Goal: Task Accomplishment & Management: Use online tool/utility

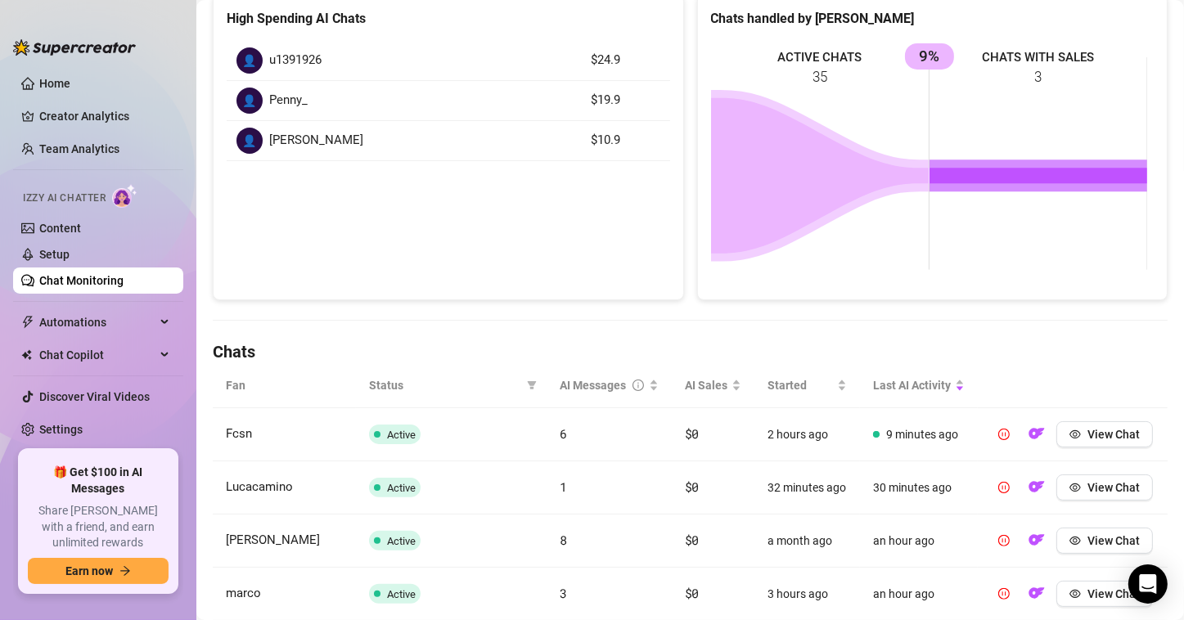
scroll to position [327, 0]
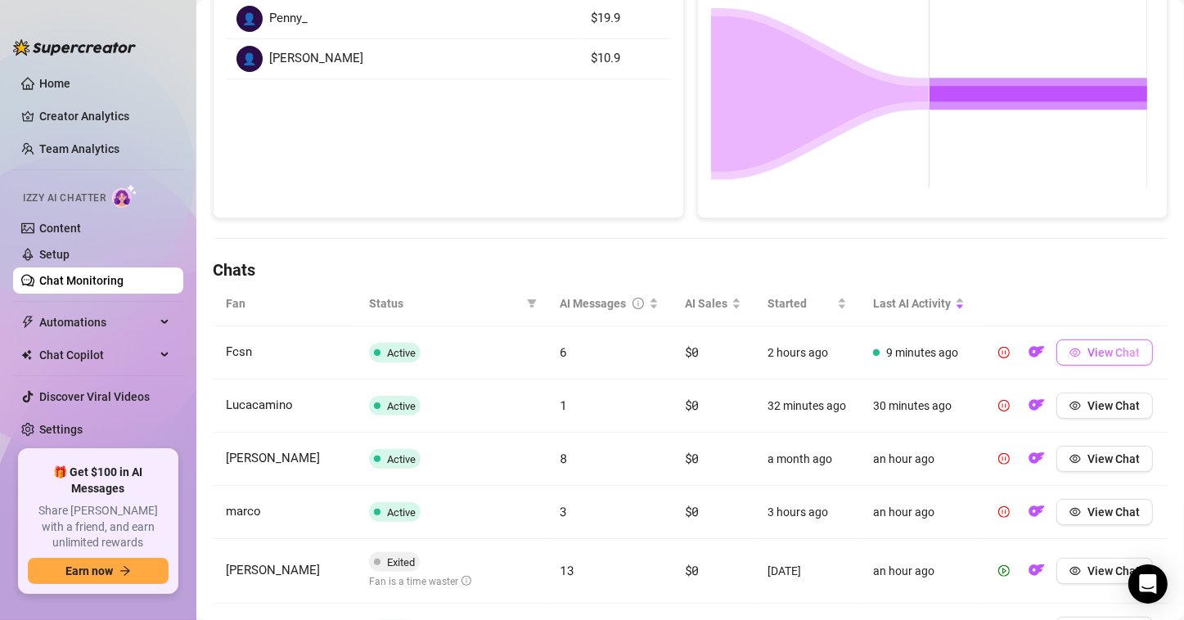
click at [1070, 358] on icon "eye" at bounding box center [1075, 352] width 11 height 11
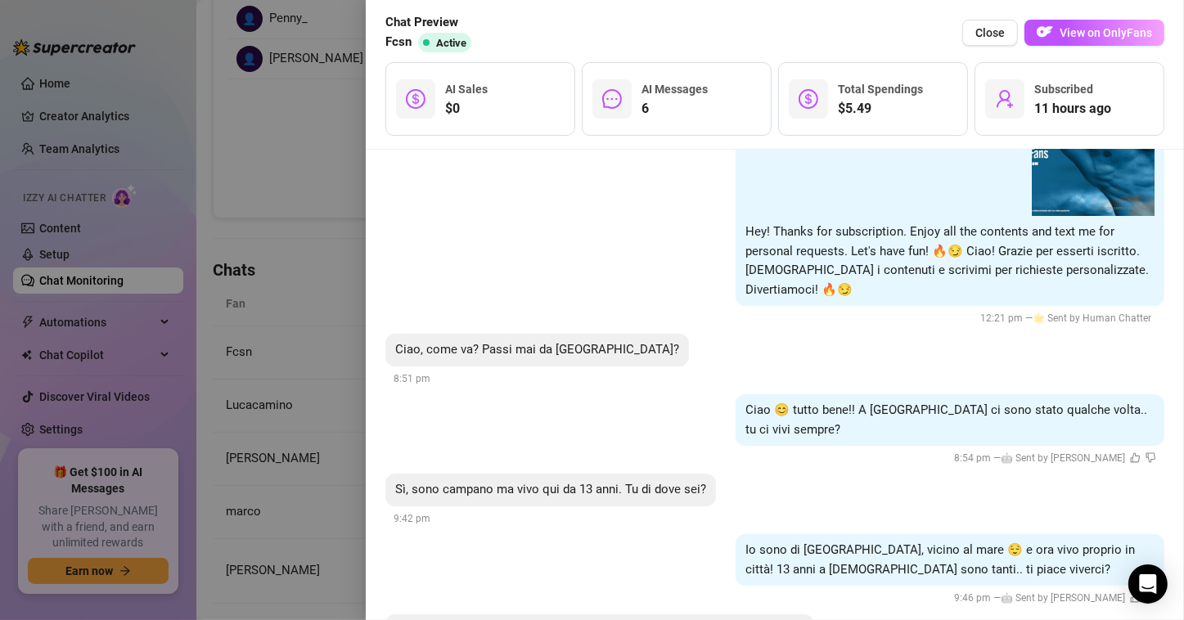
scroll to position [115, 0]
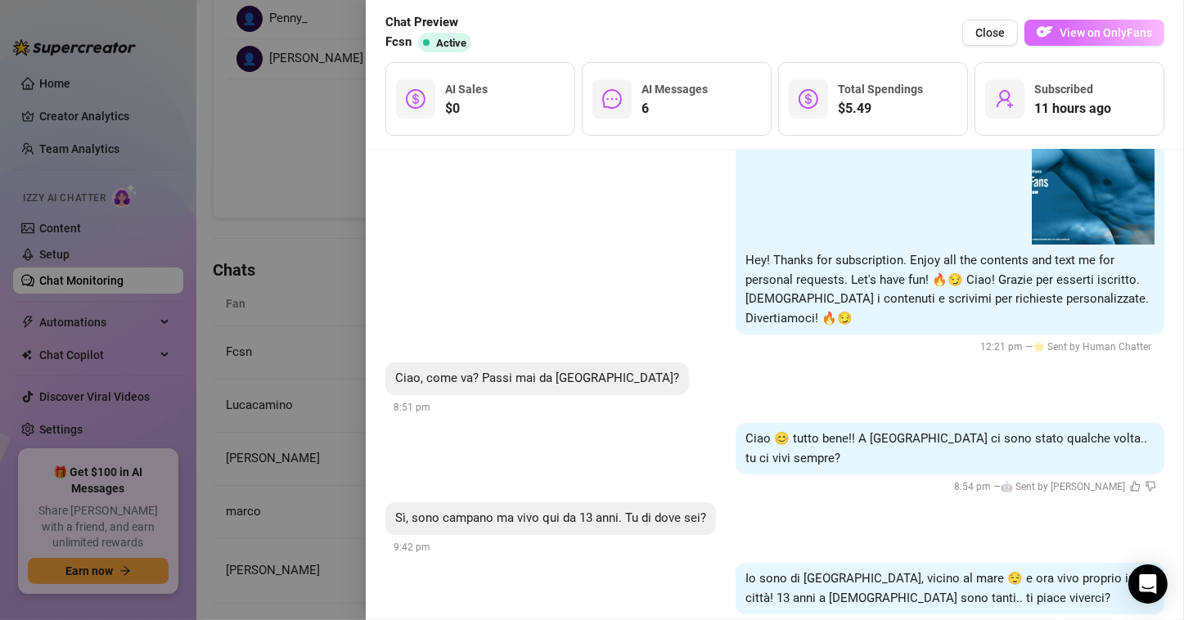
click at [1089, 39] on span "View on OnlyFans" at bounding box center [1106, 32] width 92 height 13
click at [286, 176] on div at bounding box center [592, 310] width 1184 height 620
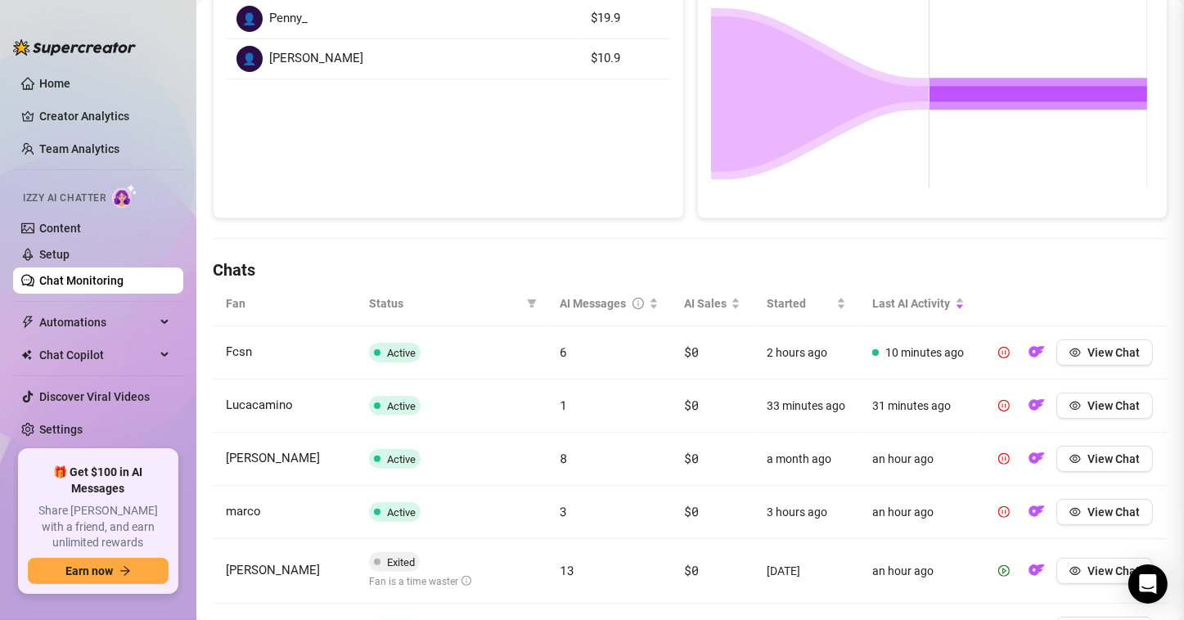
scroll to position [0, 0]
click at [1072, 419] on button "View Chat" at bounding box center [1105, 406] width 97 height 26
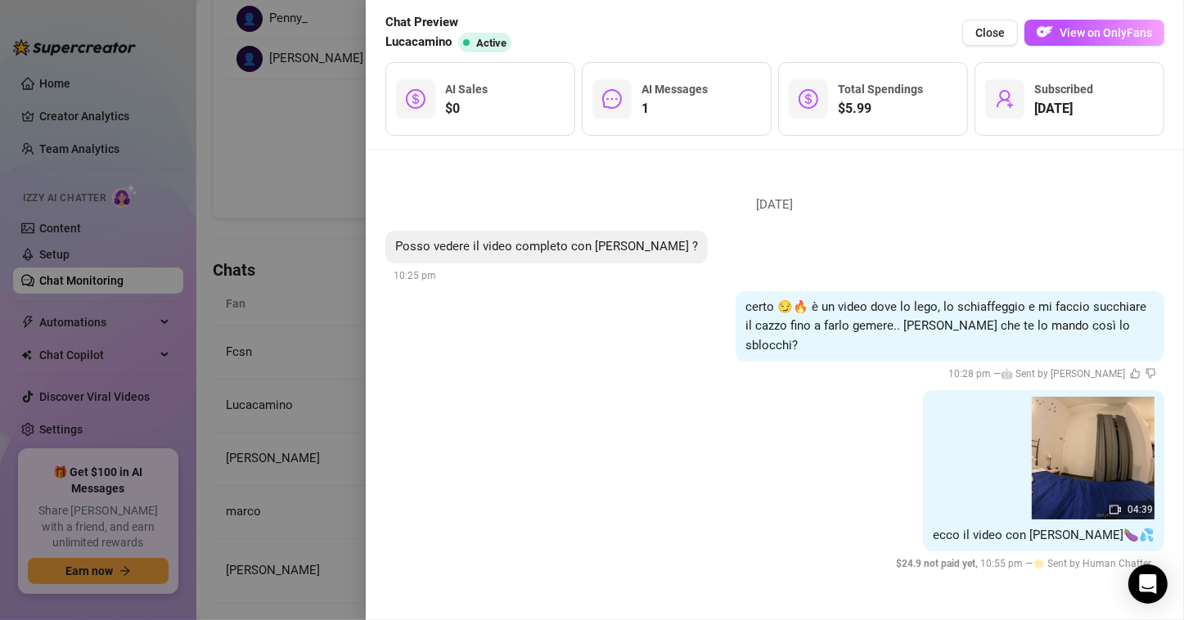
click at [330, 131] on div at bounding box center [592, 310] width 1184 height 620
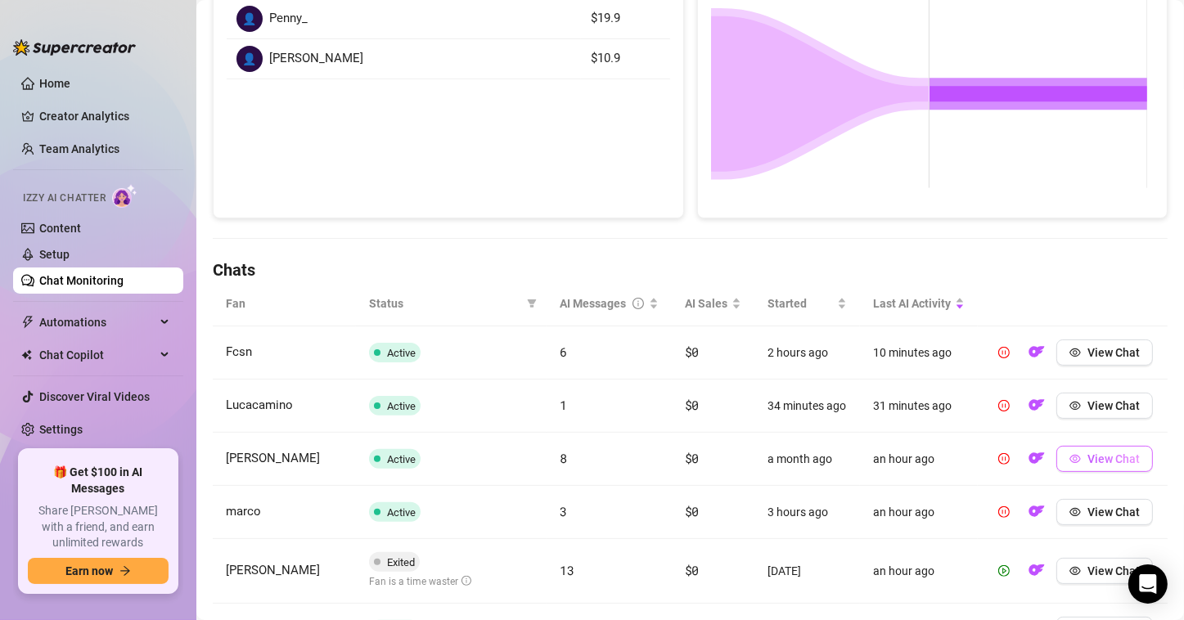
click at [1070, 463] on icon "eye" at bounding box center [1075, 459] width 11 height 8
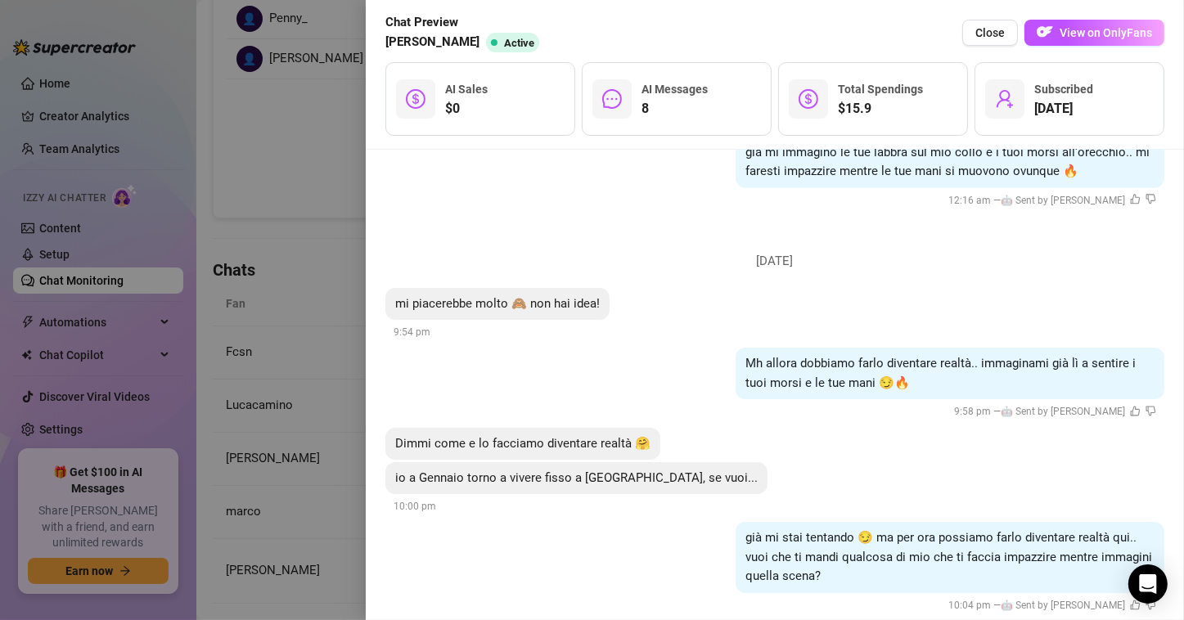
scroll to position [1046, 0]
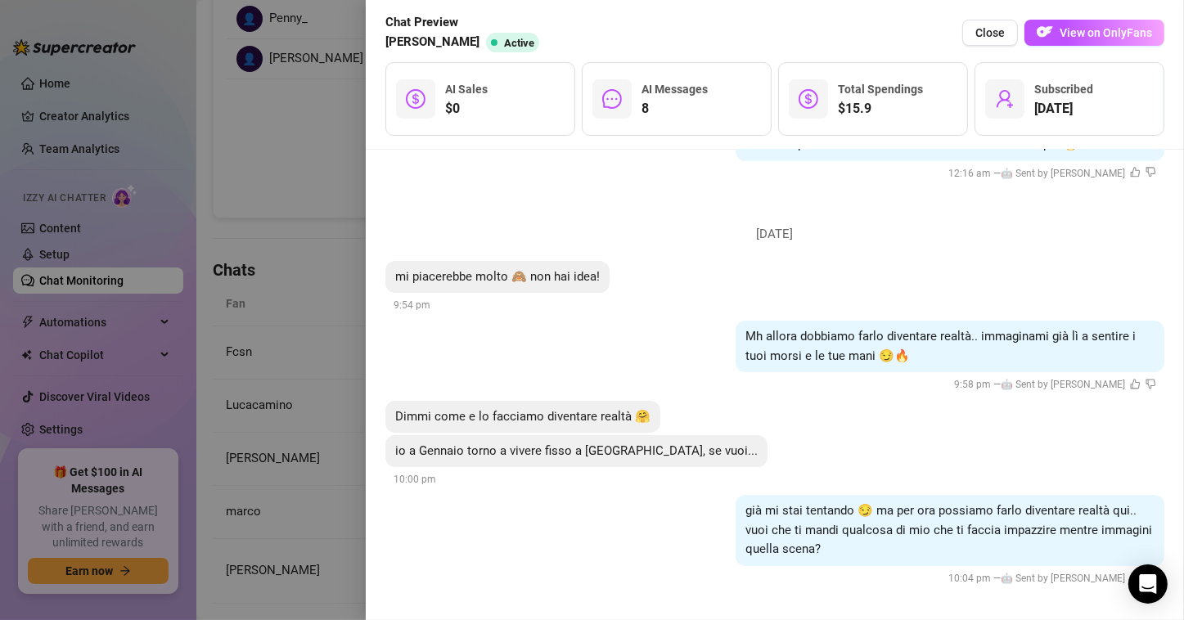
click at [304, 262] on div at bounding box center [592, 310] width 1184 height 620
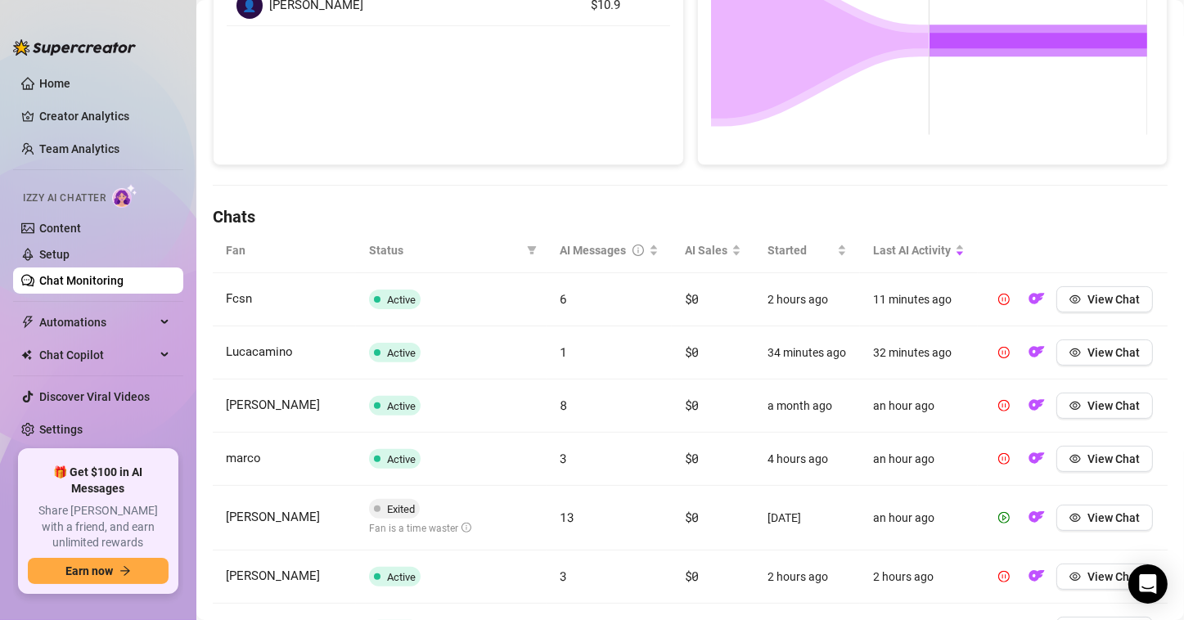
scroll to position [409, 0]
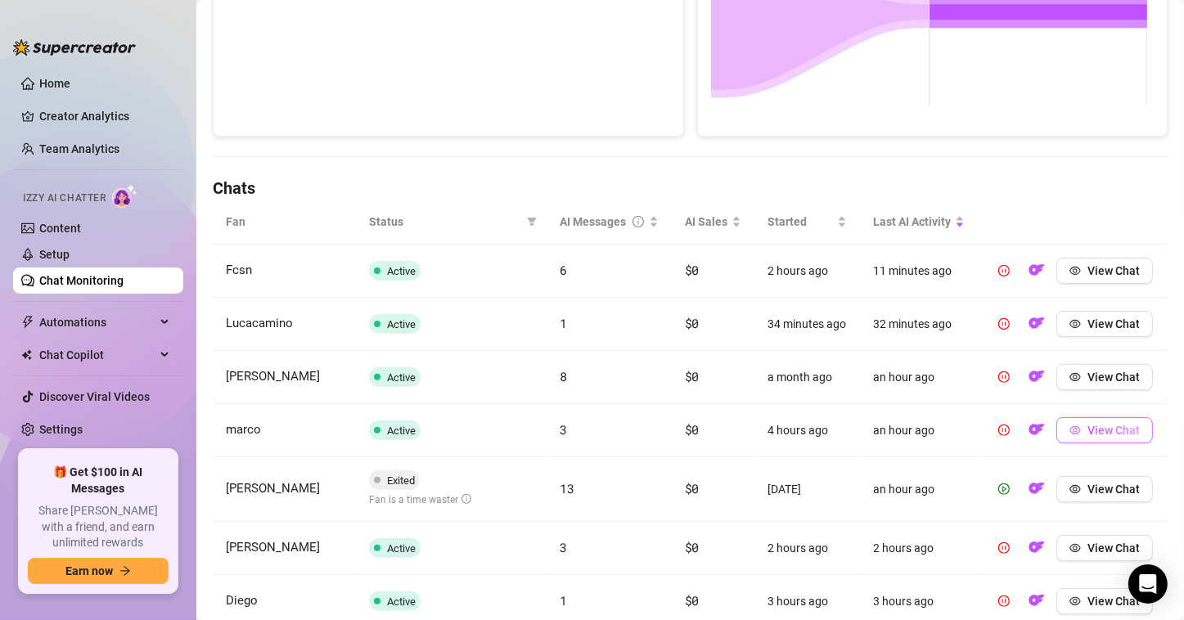
click at [1070, 436] on icon "eye" at bounding box center [1075, 430] width 11 height 11
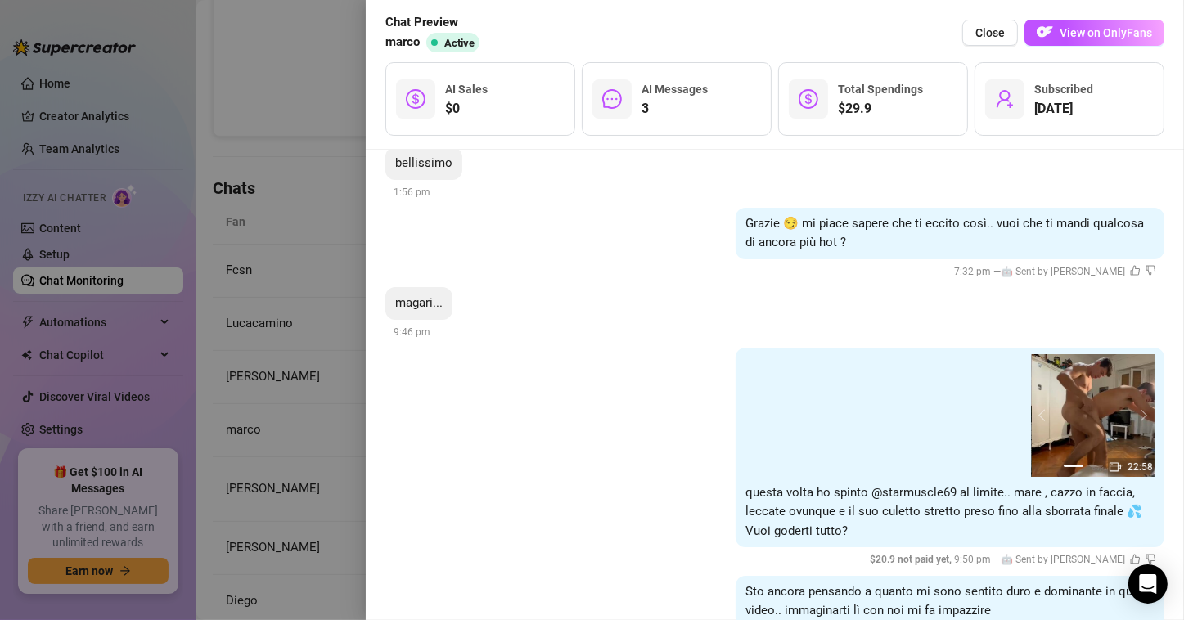
scroll to position [147, 0]
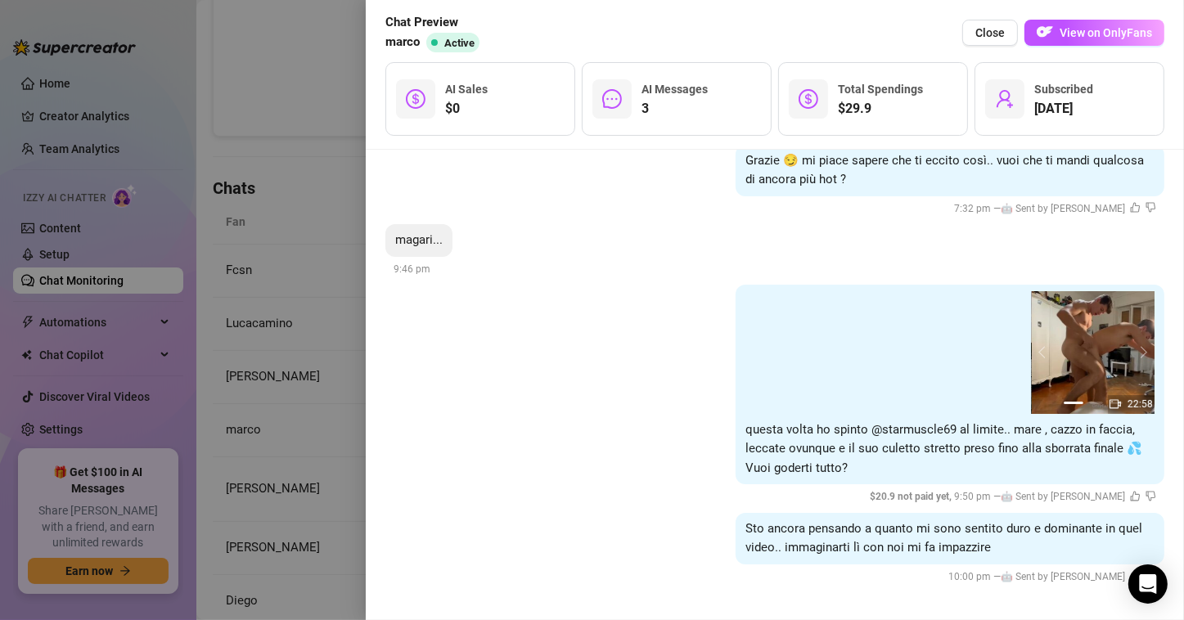
click at [286, 257] on div at bounding box center [592, 310] width 1184 height 620
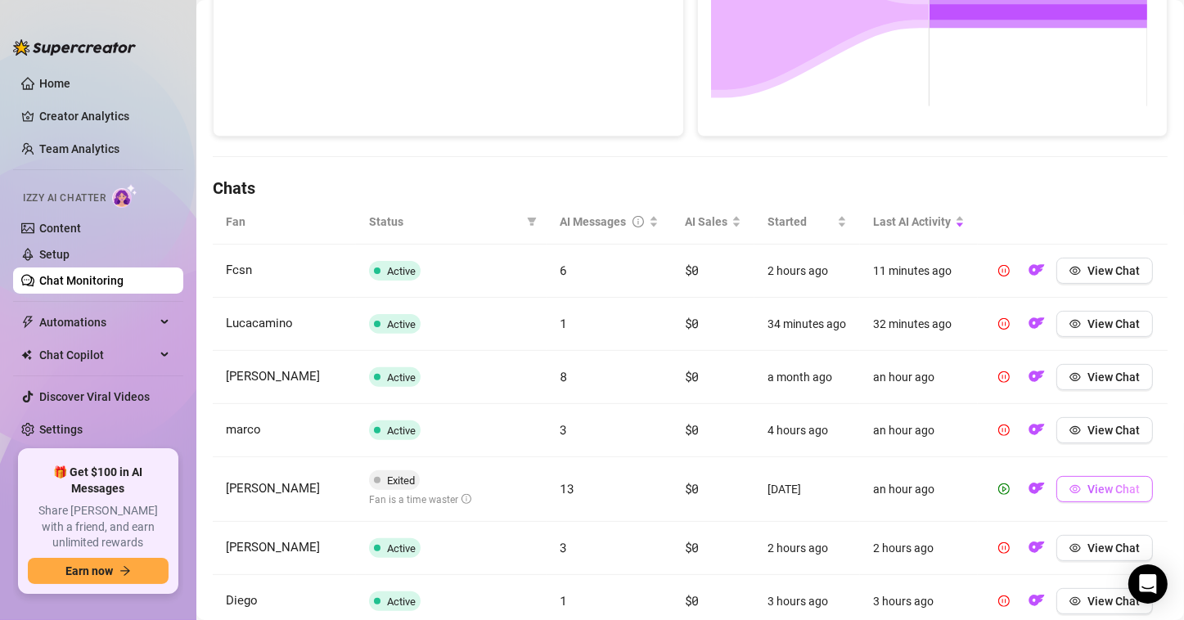
click at [1070, 495] on icon "eye" at bounding box center [1075, 489] width 11 height 11
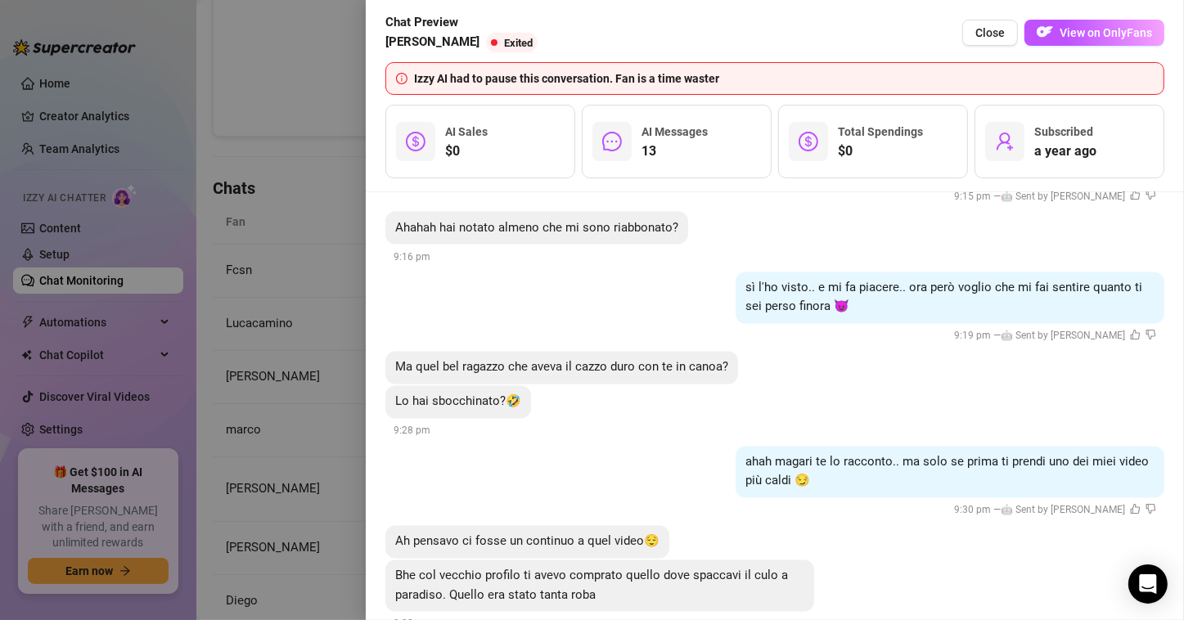
scroll to position [2871, 0]
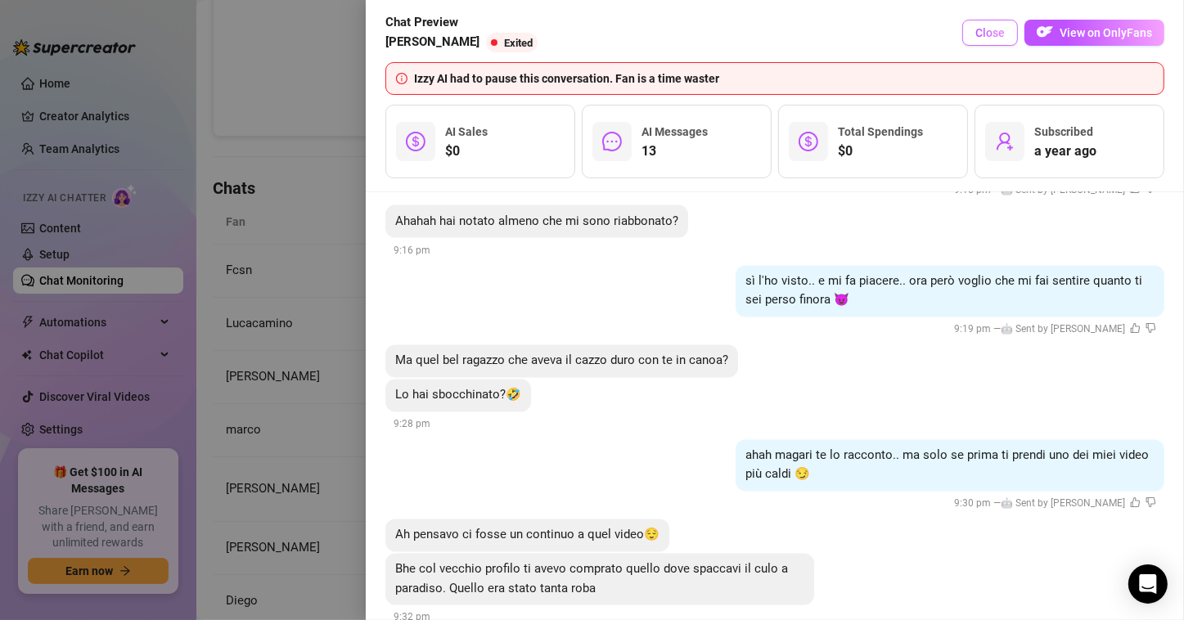
click at [985, 43] on button "Close" at bounding box center [991, 33] width 56 height 26
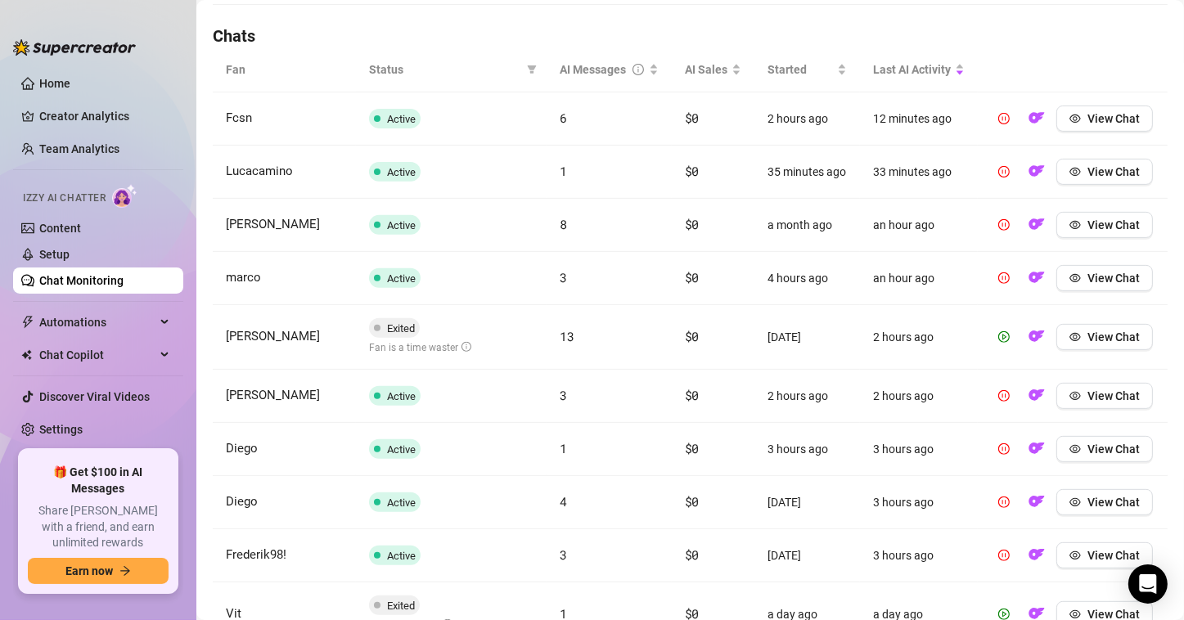
scroll to position [655, 0]
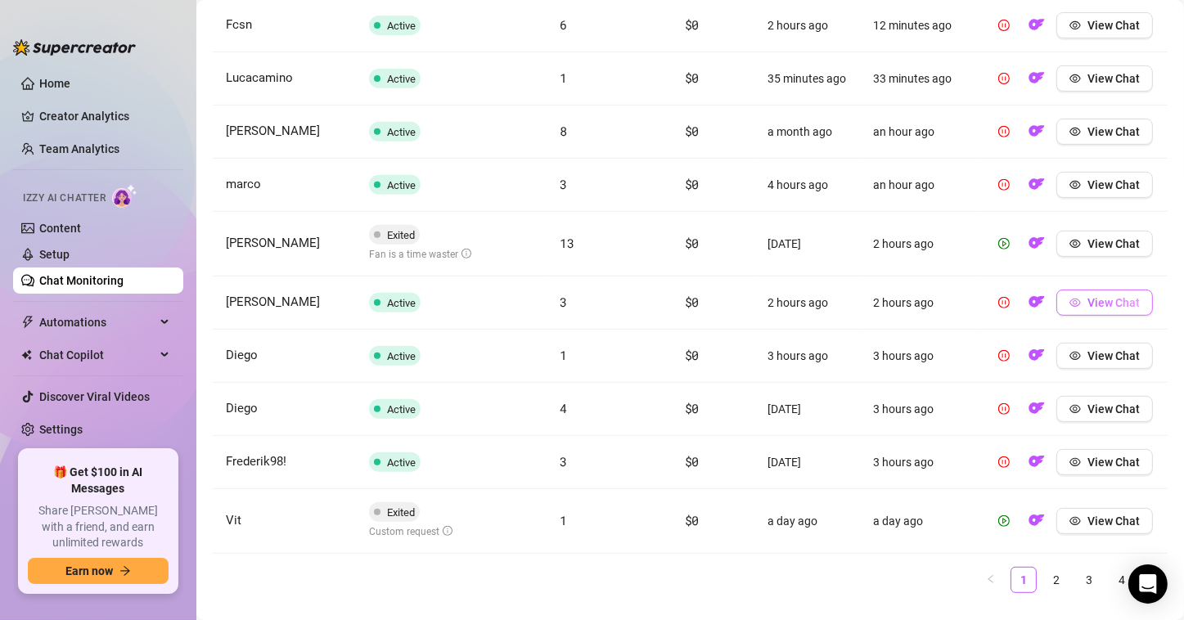
click at [1070, 307] on icon "eye" at bounding box center [1075, 303] width 11 height 8
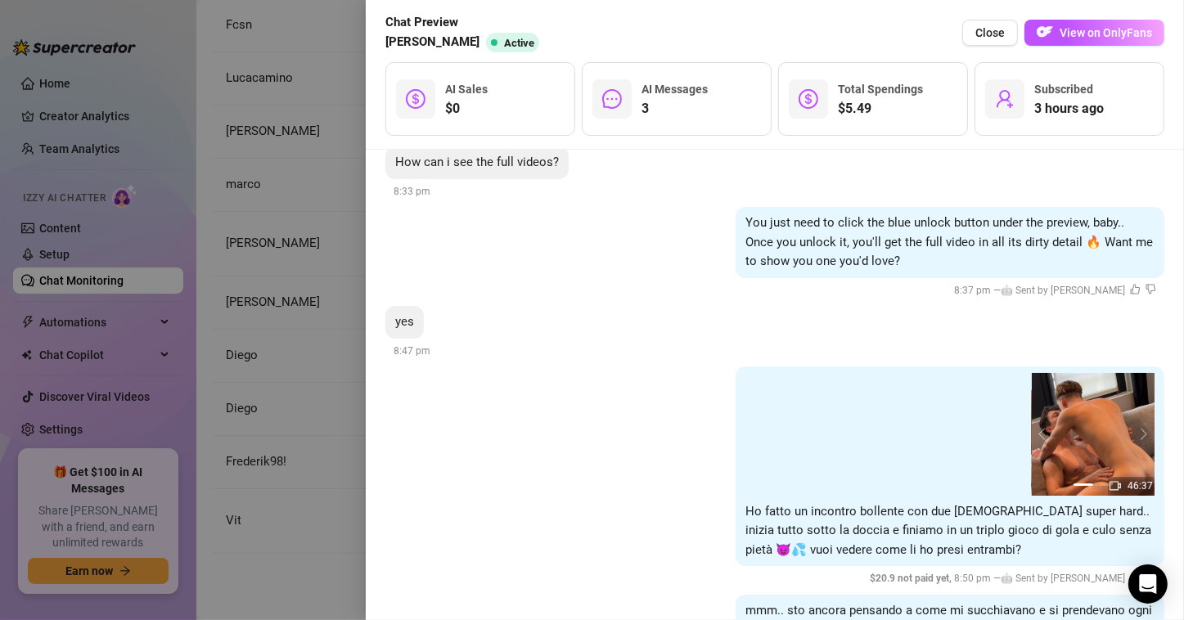
scroll to position [413, 0]
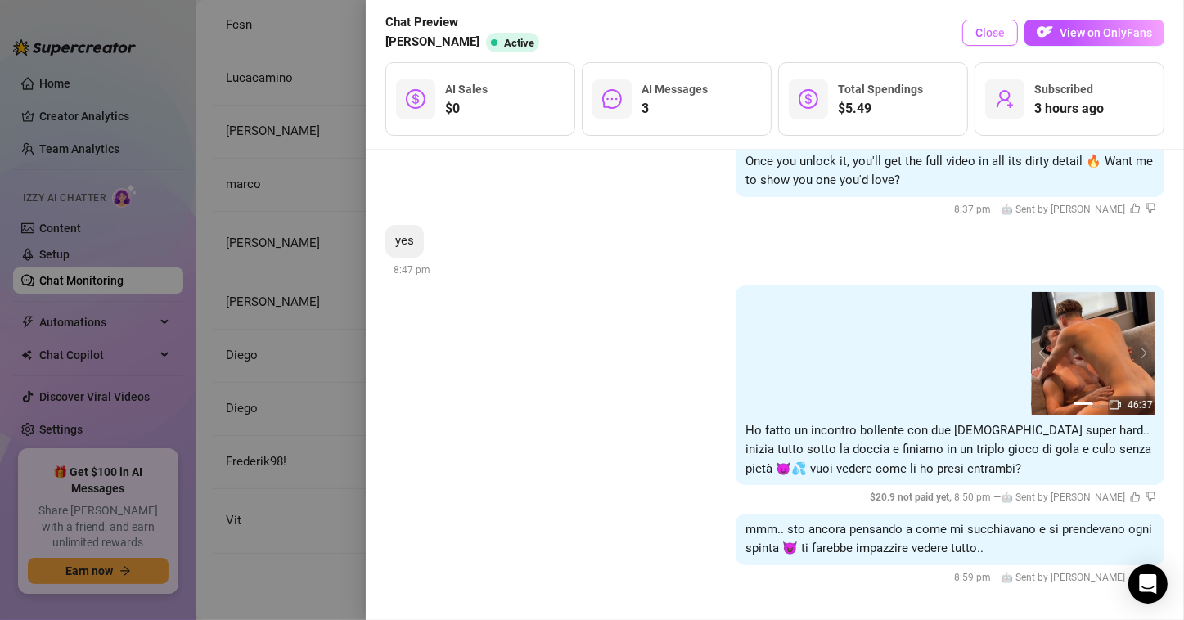
click at [981, 43] on button "Close" at bounding box center [991, 33] width 56 height 26
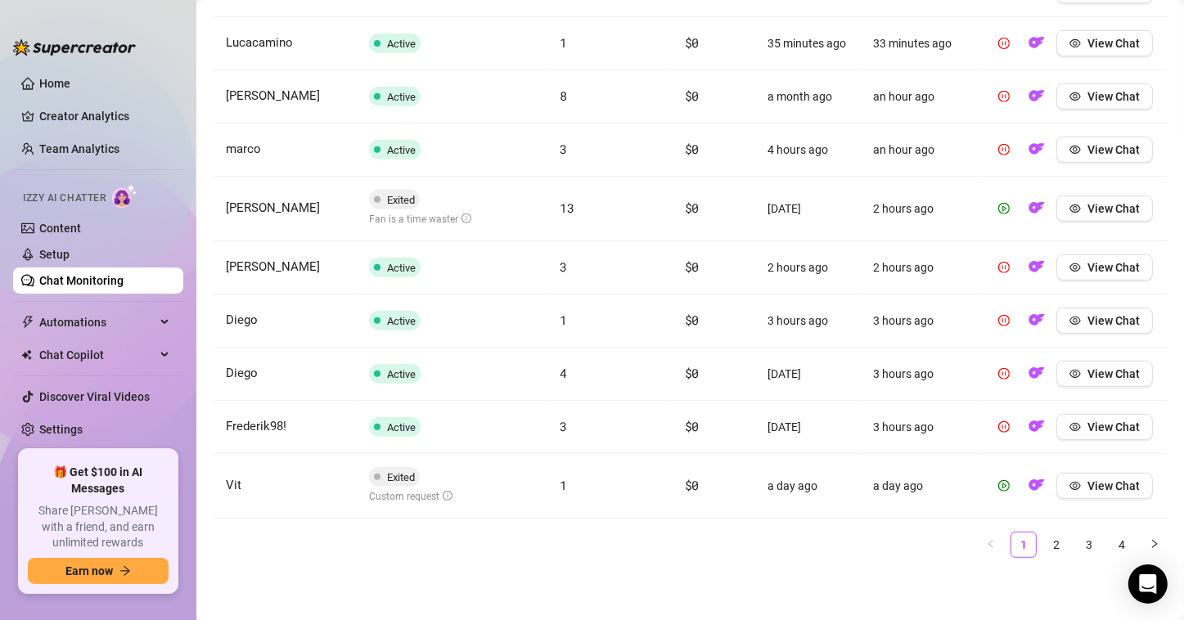
scroll to position [715, 0]
click at [1070, 319] on icon "eye" at bounding box center [1075, 320] width 11 height 11
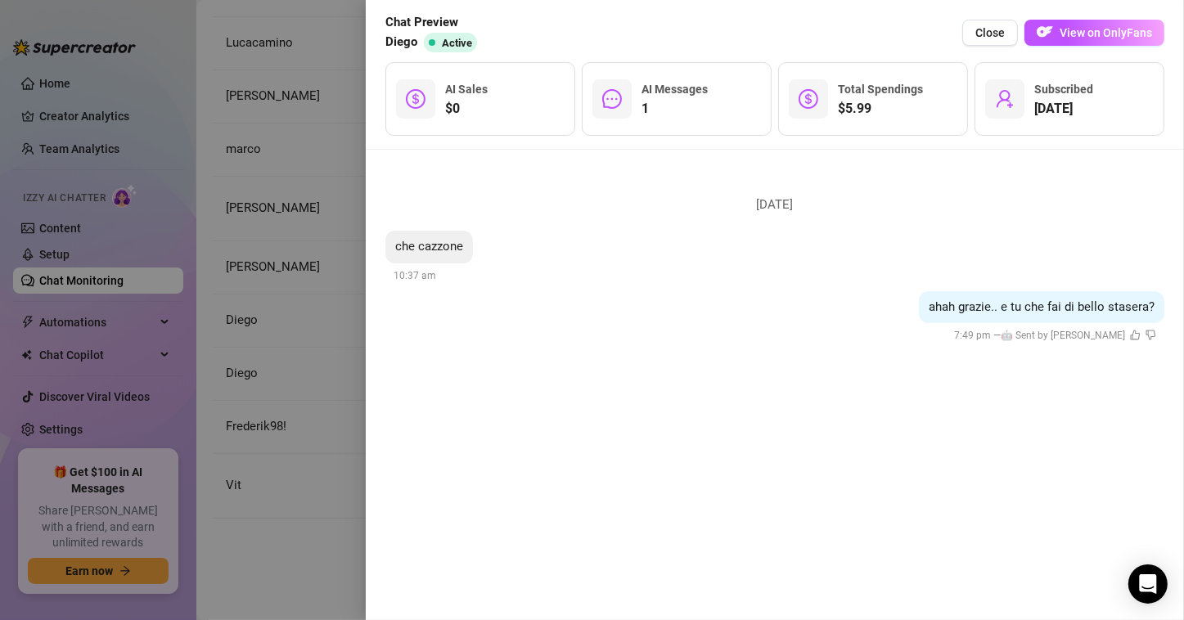
click at [312, 378] on div at bounding box center [592, 310] width 1184 height 620
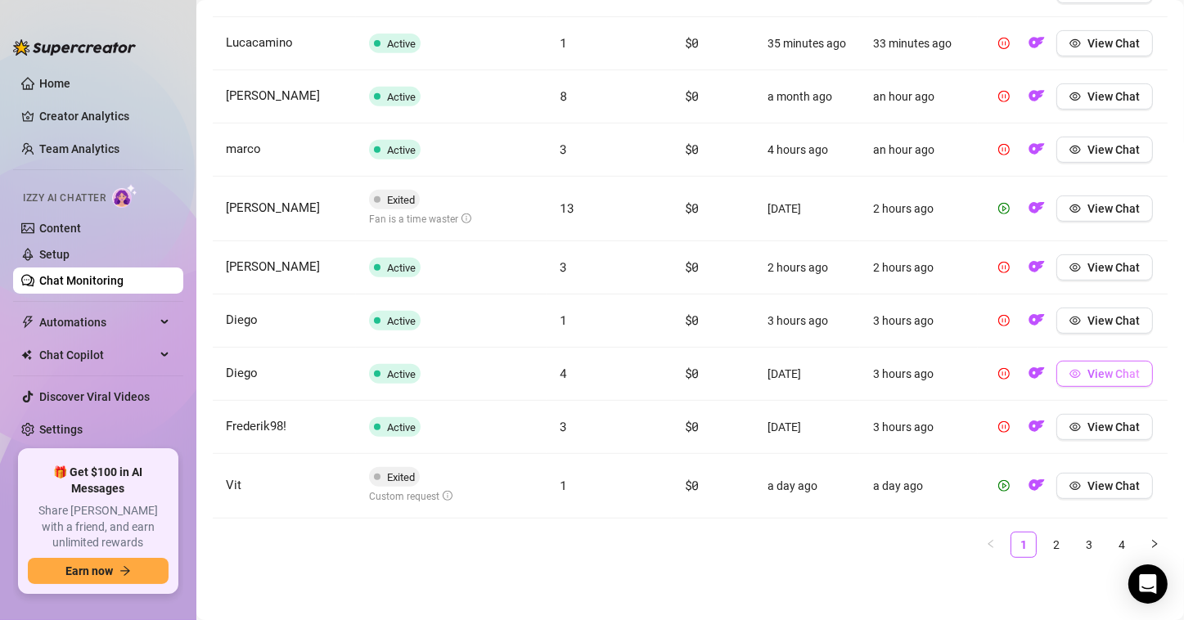
click at [1088, 377] on span "View Chat" at bounding box center [1114, 373] width 52 height 13
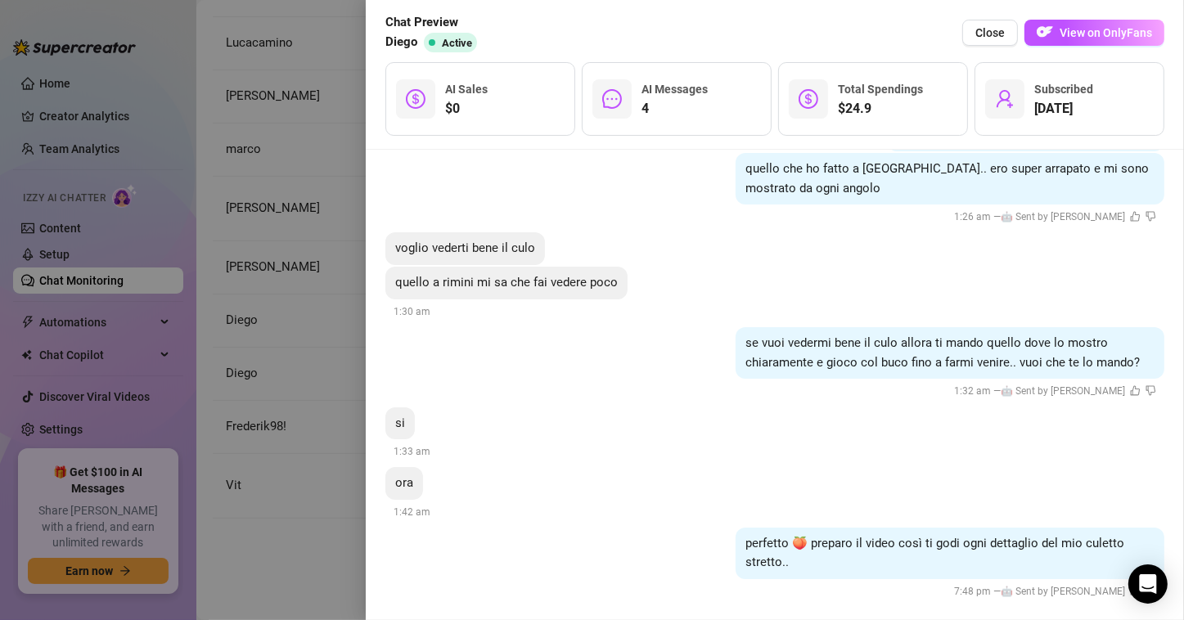
scroll to position [451, 0]
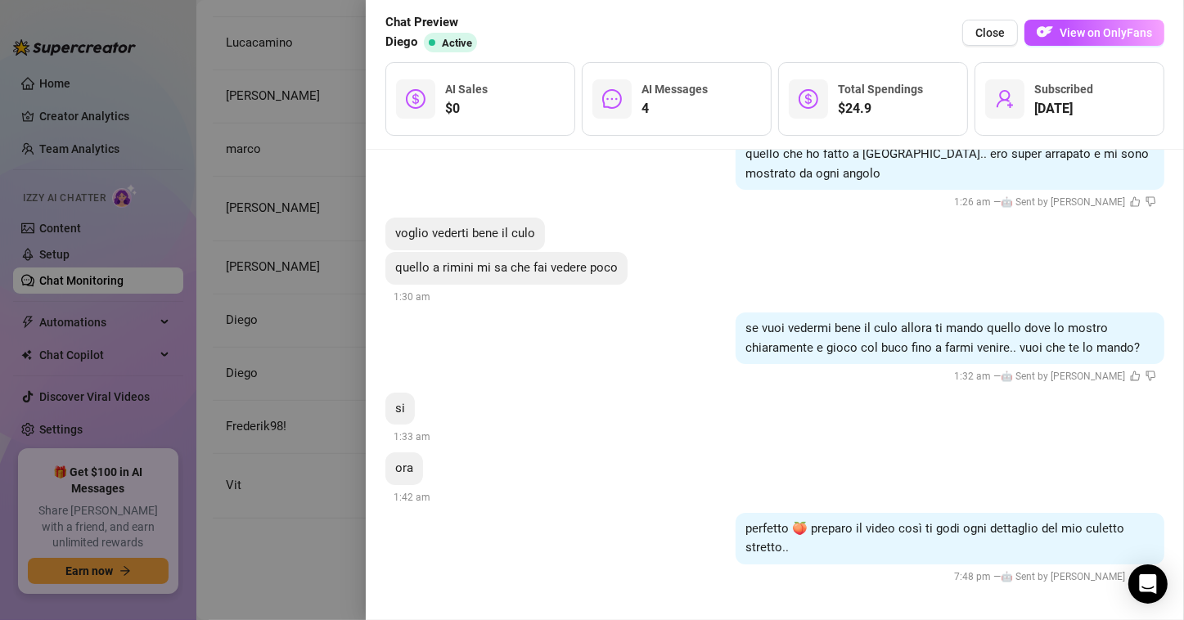
click at [273, 468] on div at bounding box center [592, 310] width 1184 height 620
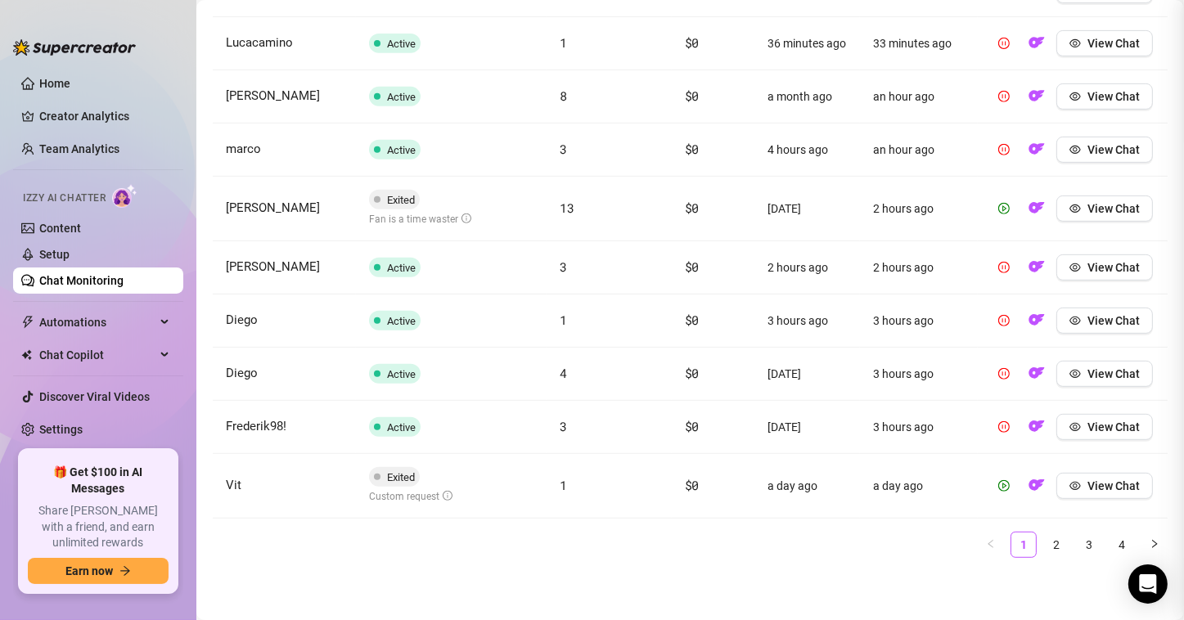
scroll to position [0, 0]
click at [1100, 372] on span "View Chat" at bounding box center [1114, 373] width 52 height 13
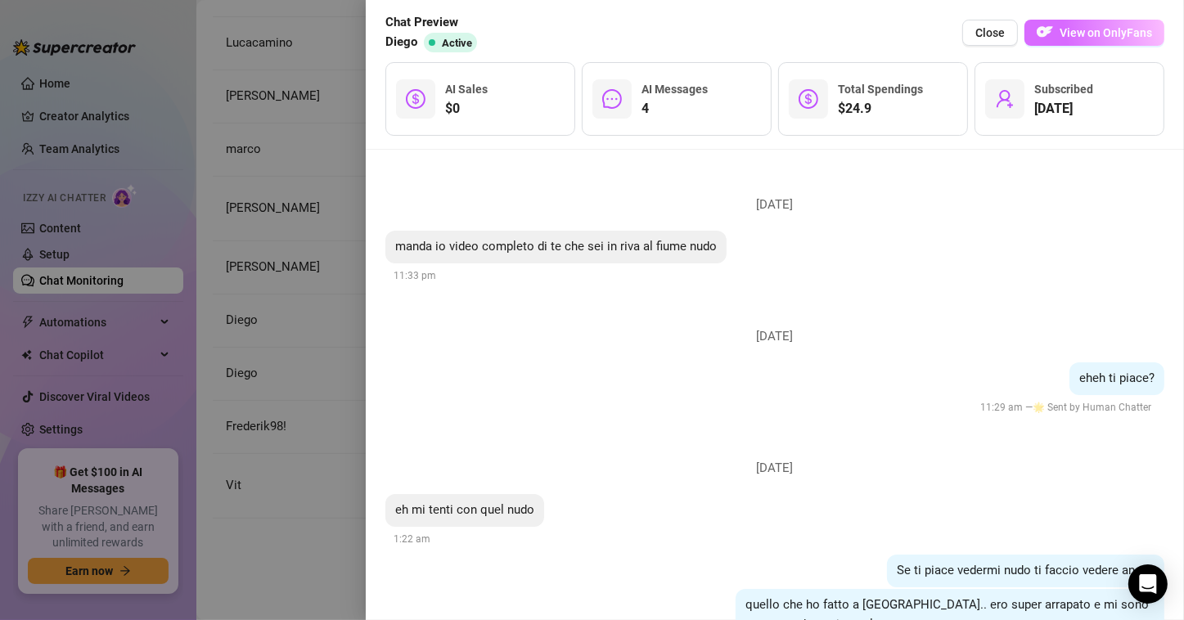
click at [1040, 36] on img "button" at bounding box center [1045, 32] width 16 height 16
click at [326, 335] on div at bounding box center [592, 310] width 1184 height 620
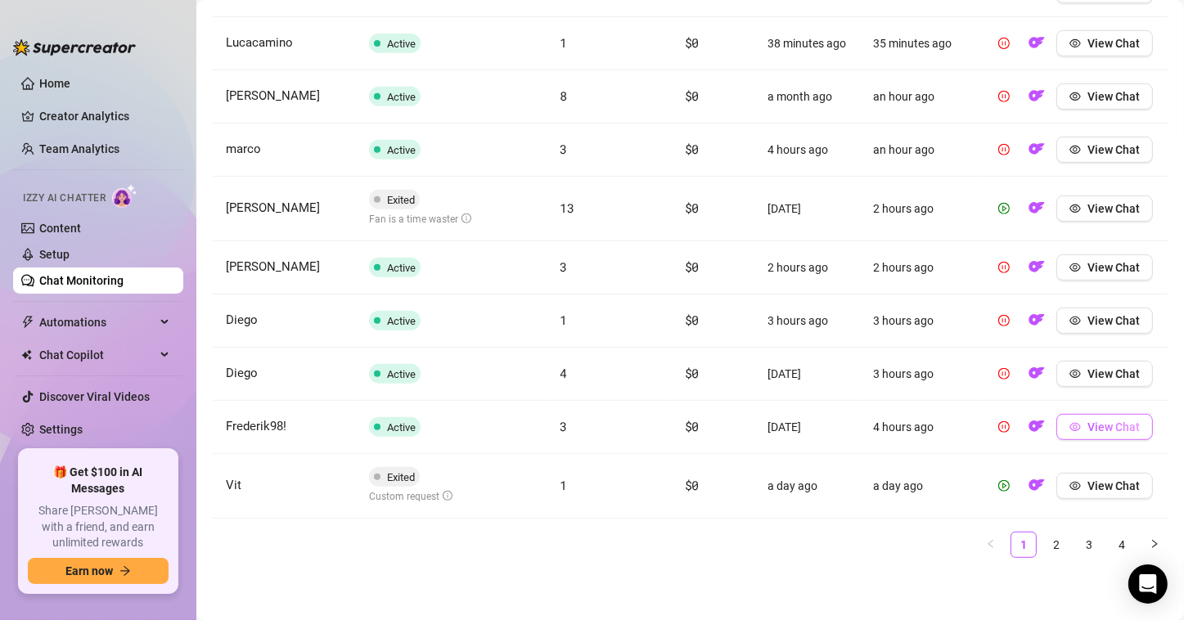
click at [1070, 429] on icon "eye" at bounding box center [1075, 427] width 11 height 8
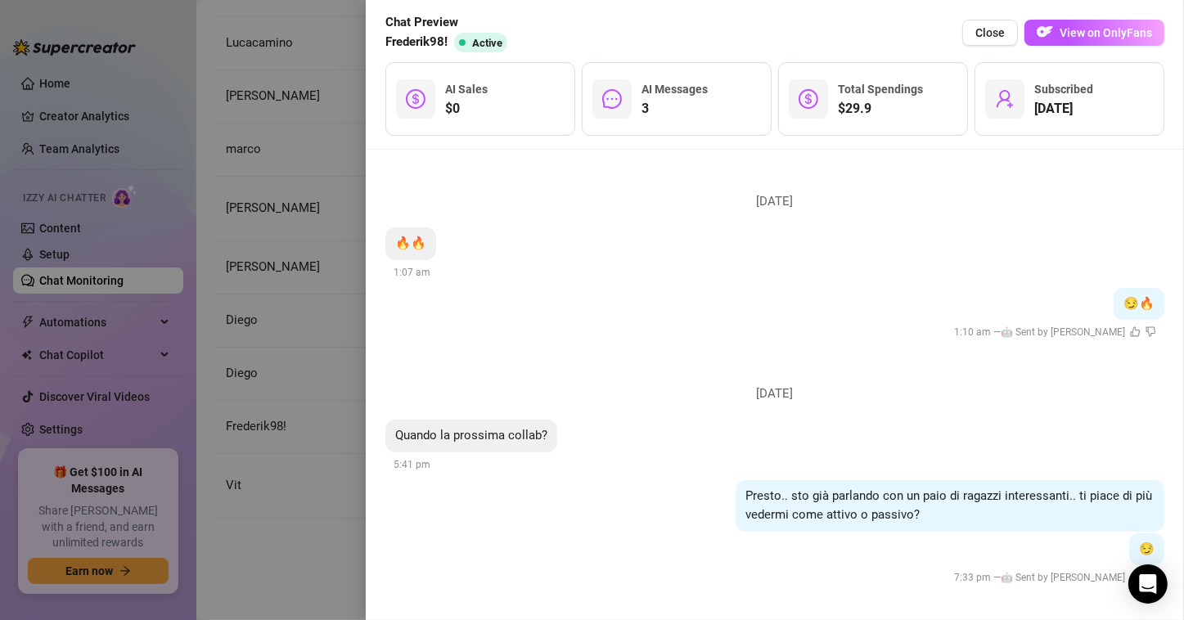
scroll to position [4, 0]
click at [333, 521] on div at bounding box center [592, 310] width 1184 height 620
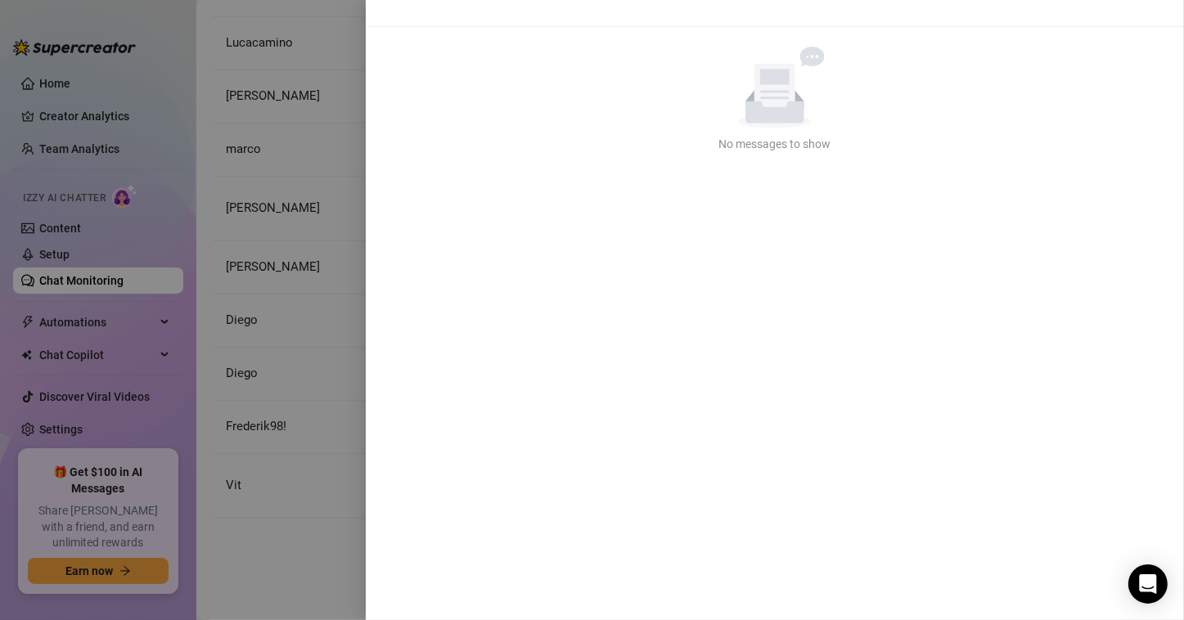
scroll to position [0, 0]
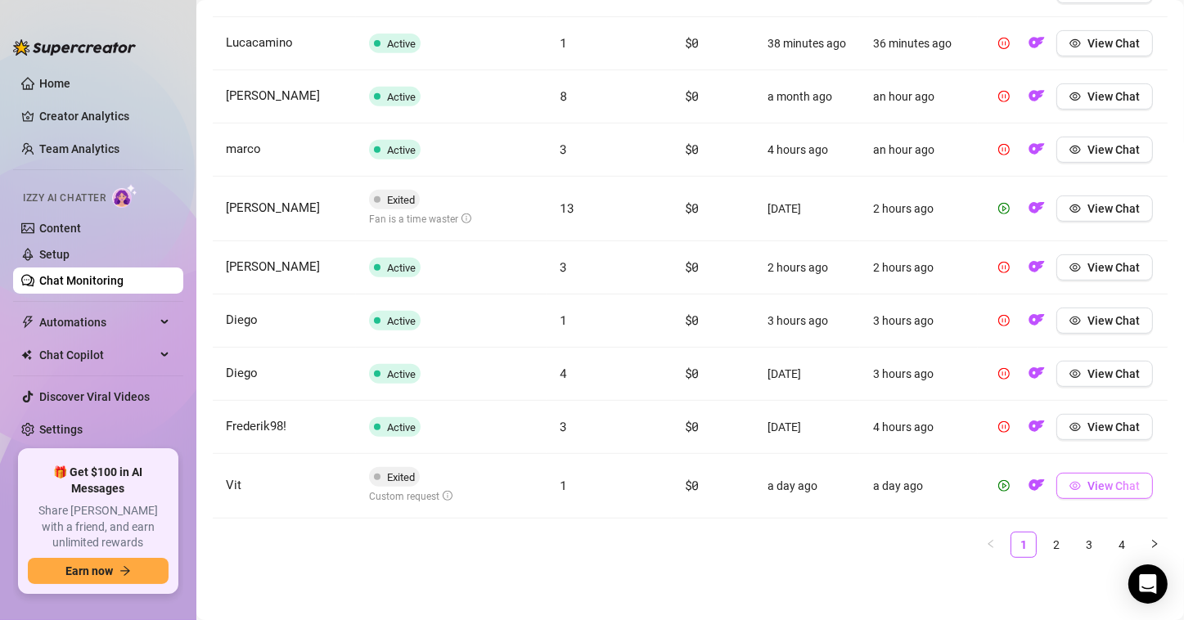
click at [1070, 483] on icon "eye" at bounding box center [1075, 486] width 11 height 8
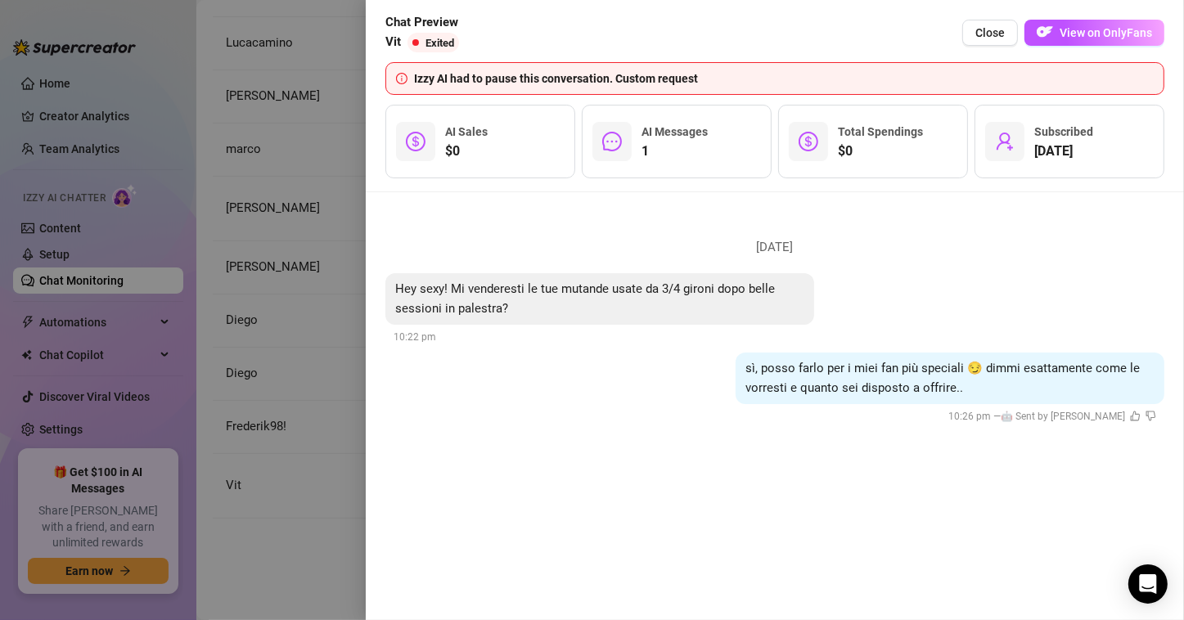
click at [320, 473] on div at bounding box center [592, 310] width 1184 height 620
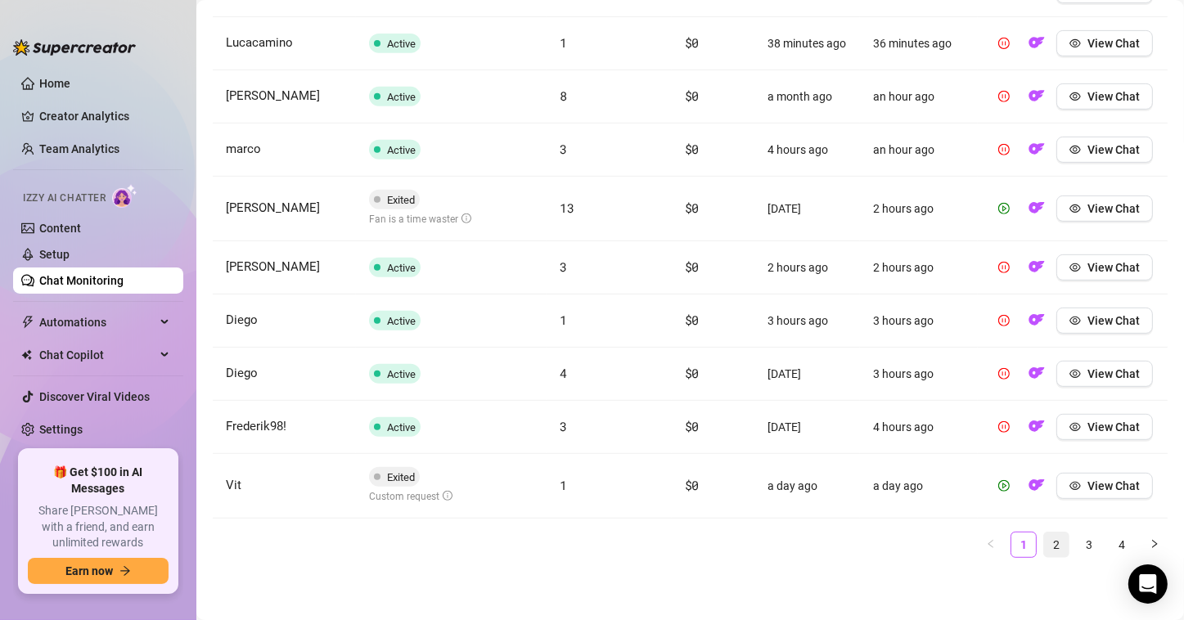
click at [1044, 552] on link "2" at bounding box center [1056, 545] width 25 height 25
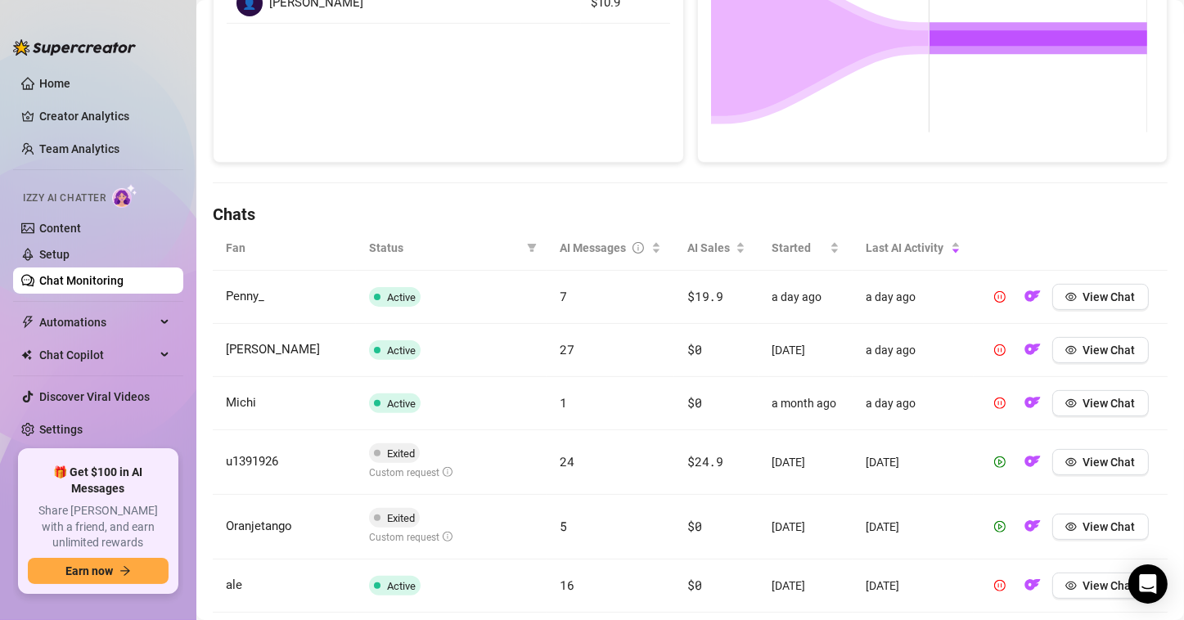
scroll to position [371, 0]
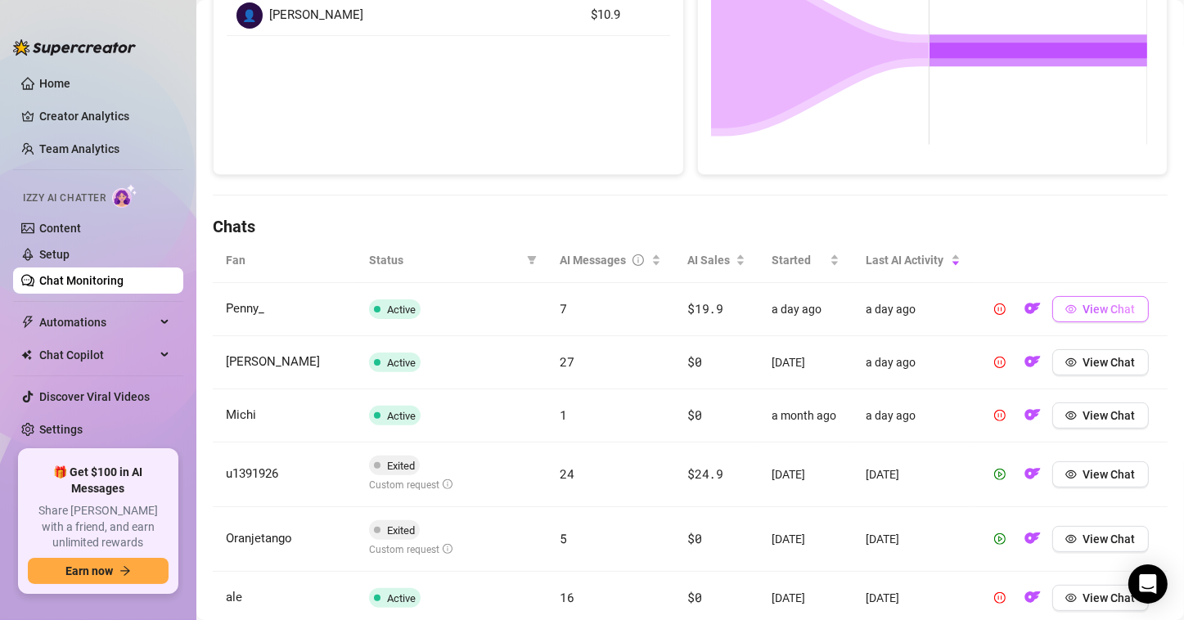
click at [1084, 303] on span "View Chat" at bounding box center [1110, 309] width 52 height 13
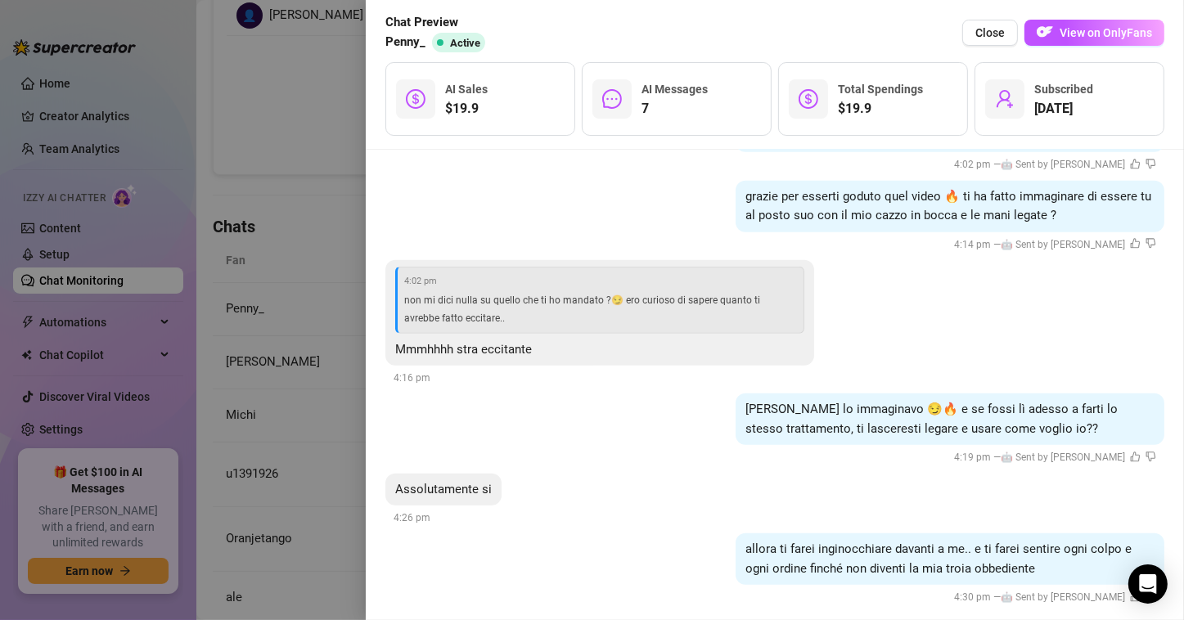
scroll to position [894, 0]
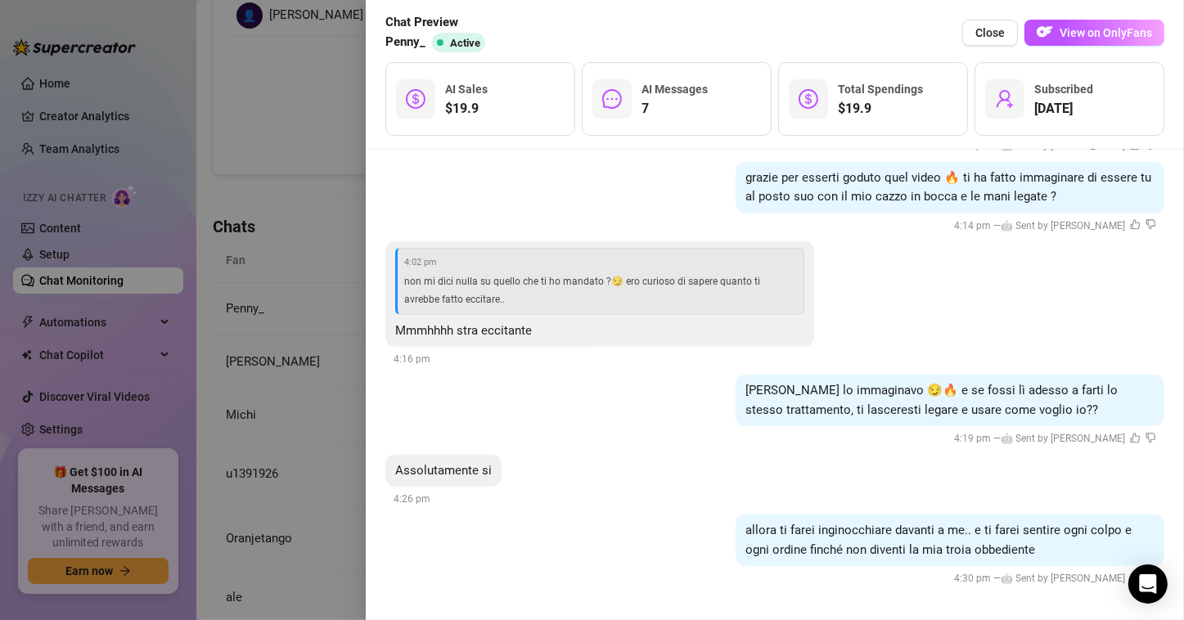
click at [337, 340] on div at bounding box center [592, 310] width 1184 height 620
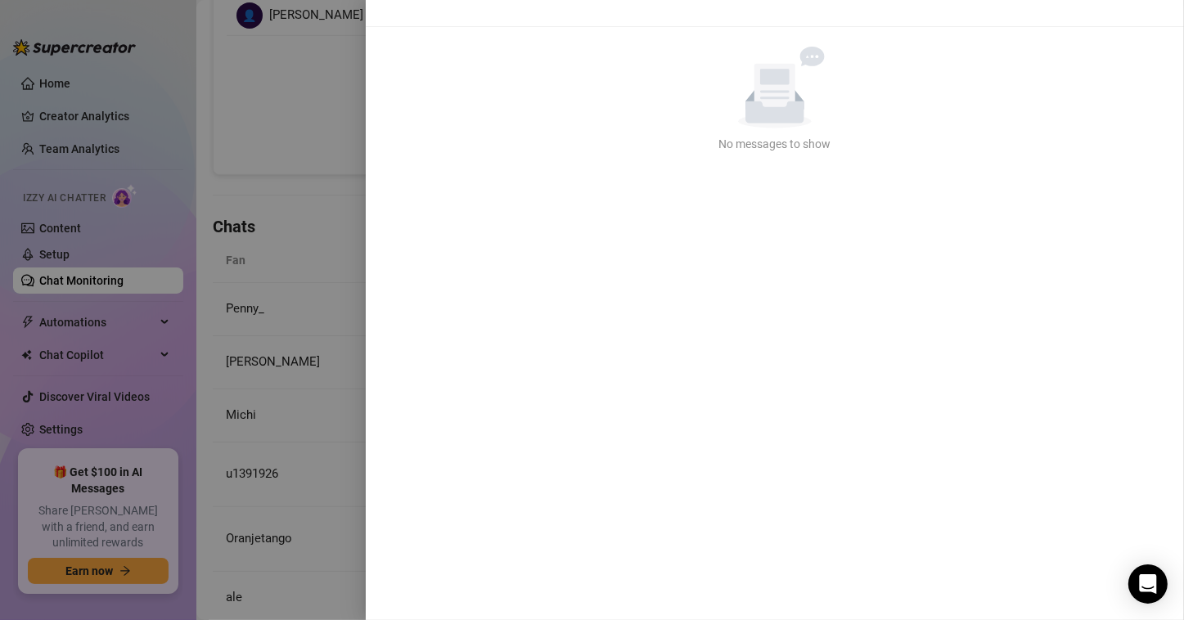
scroll to position [0, 0]
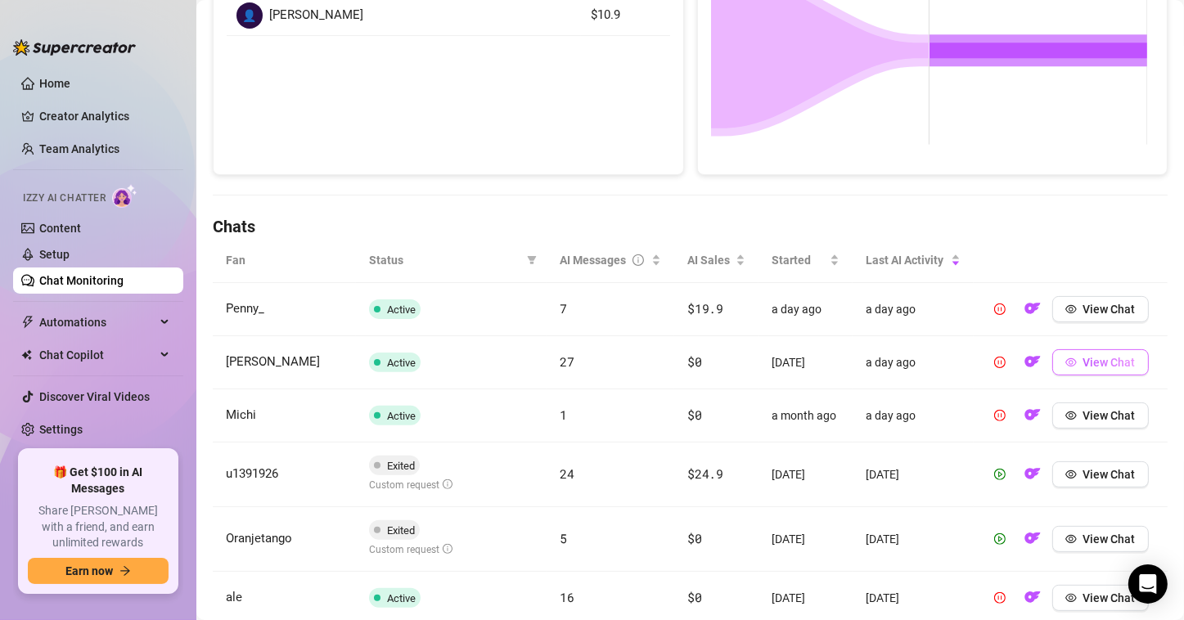
click at [1084, 365] on span "View Chat" at bounding box center [1110, 362] width 52 height 13
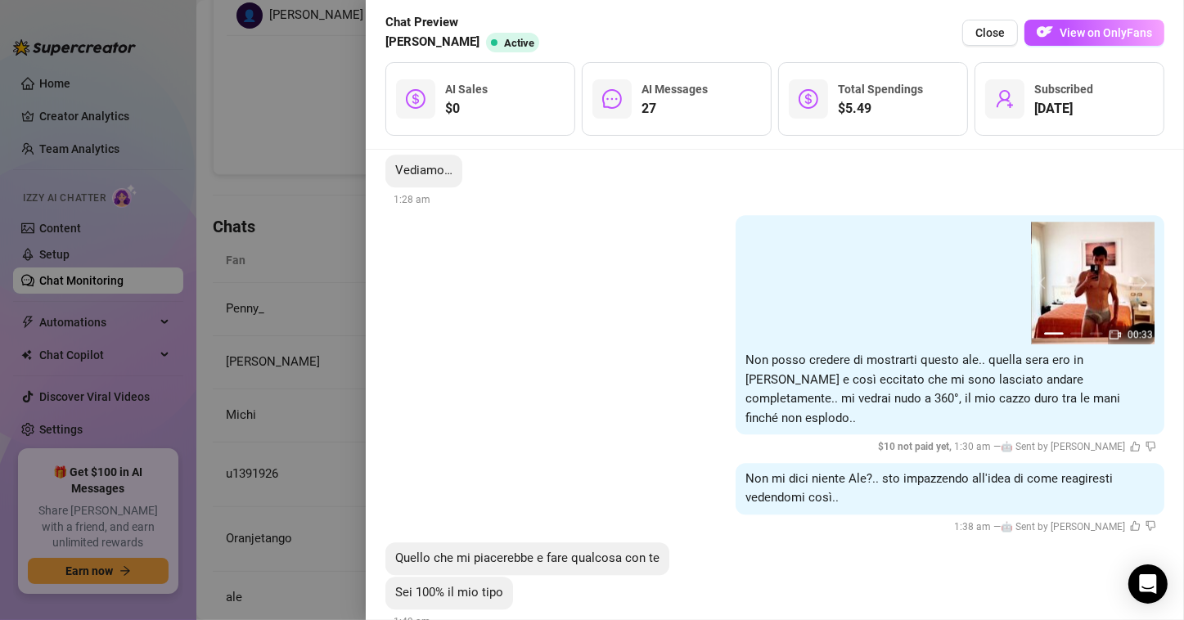
scroll to position [4313, 0]
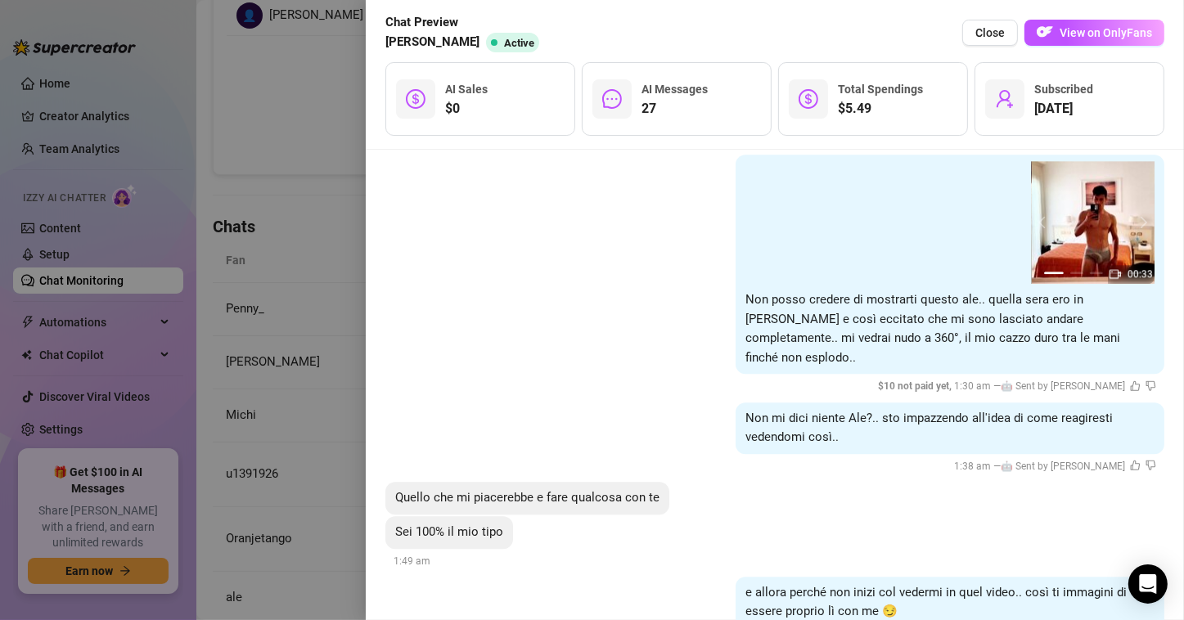
click at [250, 352] on div at bounding box center [592, 310] width 1184 height 620
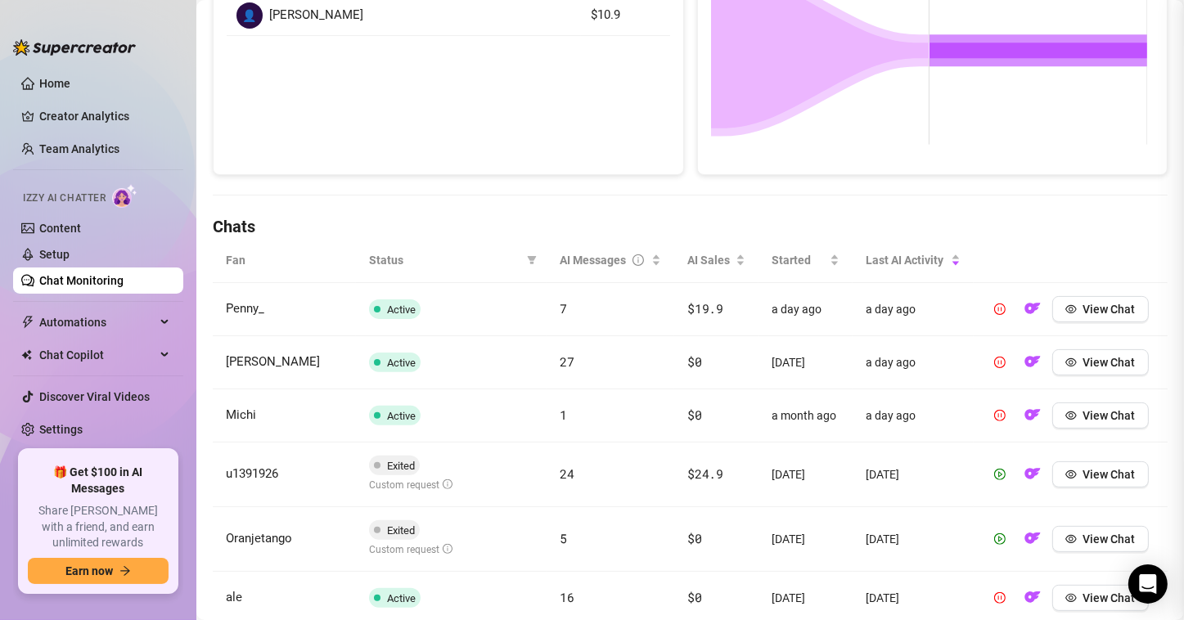
scroll to position [0, 0]
click at [1089, 419] on span "View Chat" at bounding box center [1110, 415] width 52 height 13
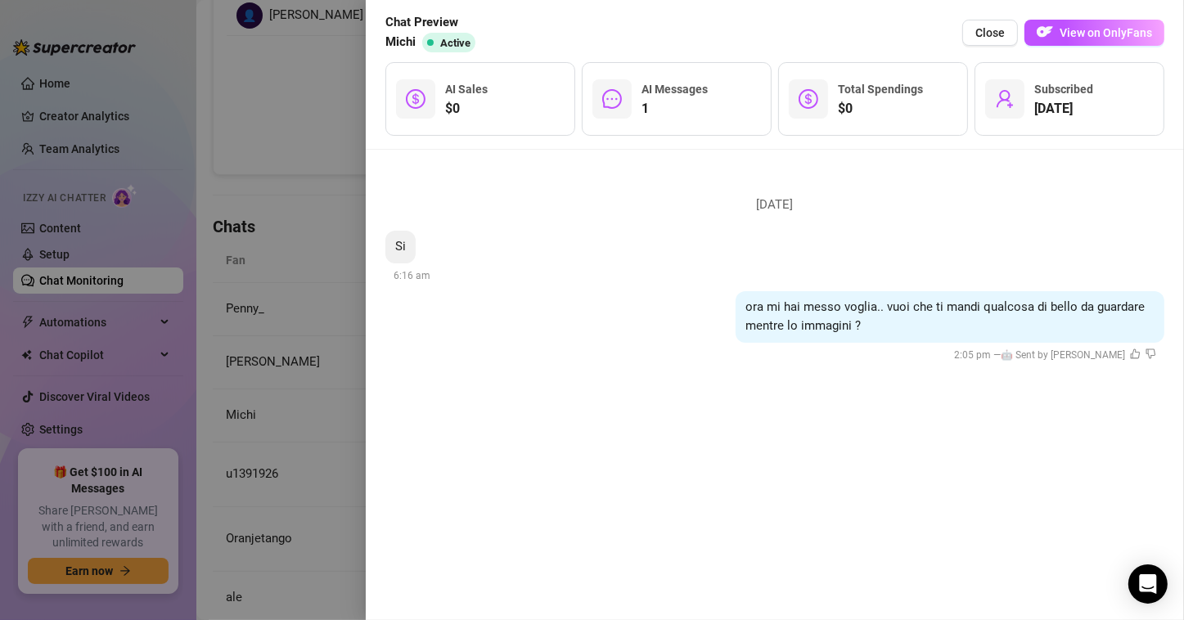
click at [291, 426] on div at bounding box center [592, 310] width 1184 height 620
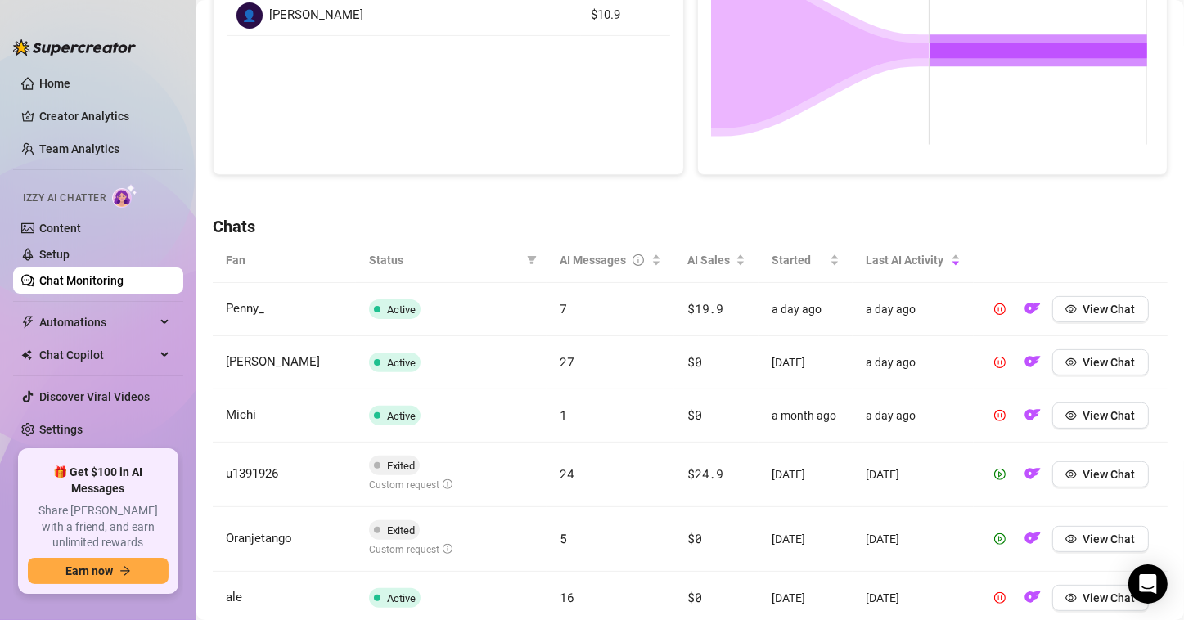
scroll to position [453, 0]
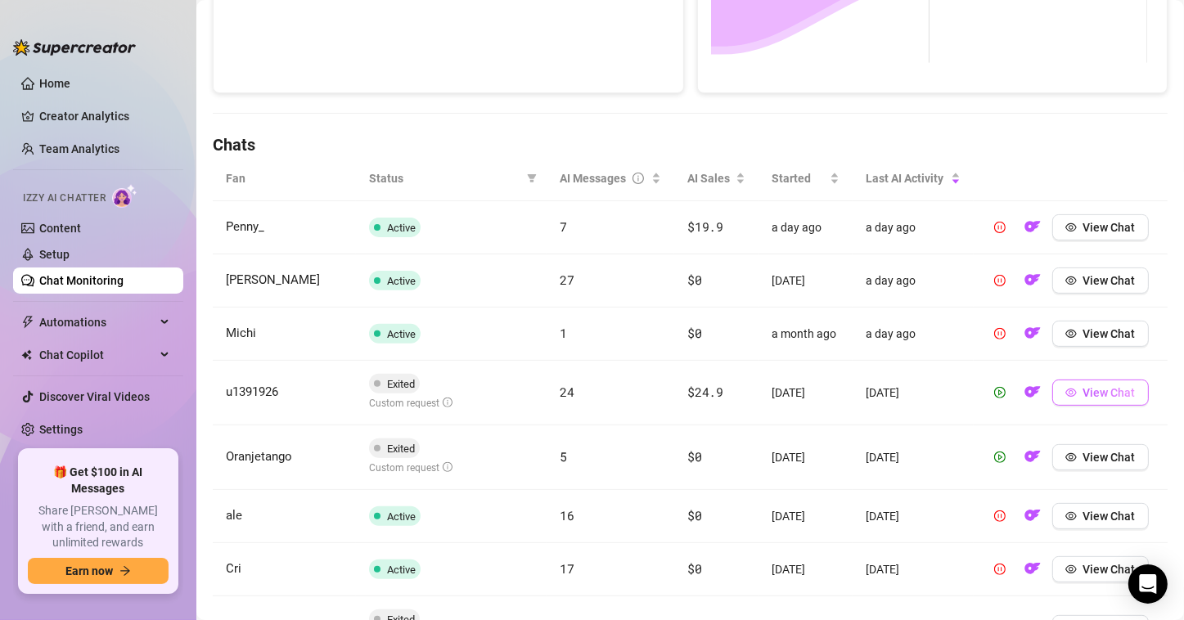
click at [1066, 394] on icon "eye" at bounding box center [1071, 392] width 11 height 11
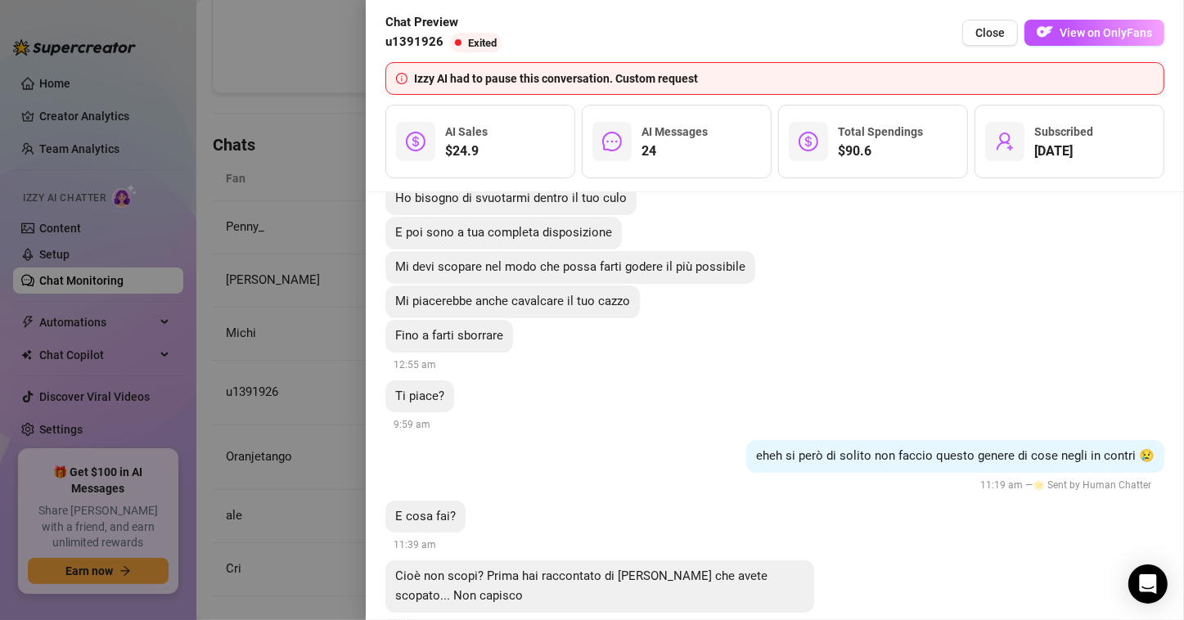
scroll to position [5350, 0]
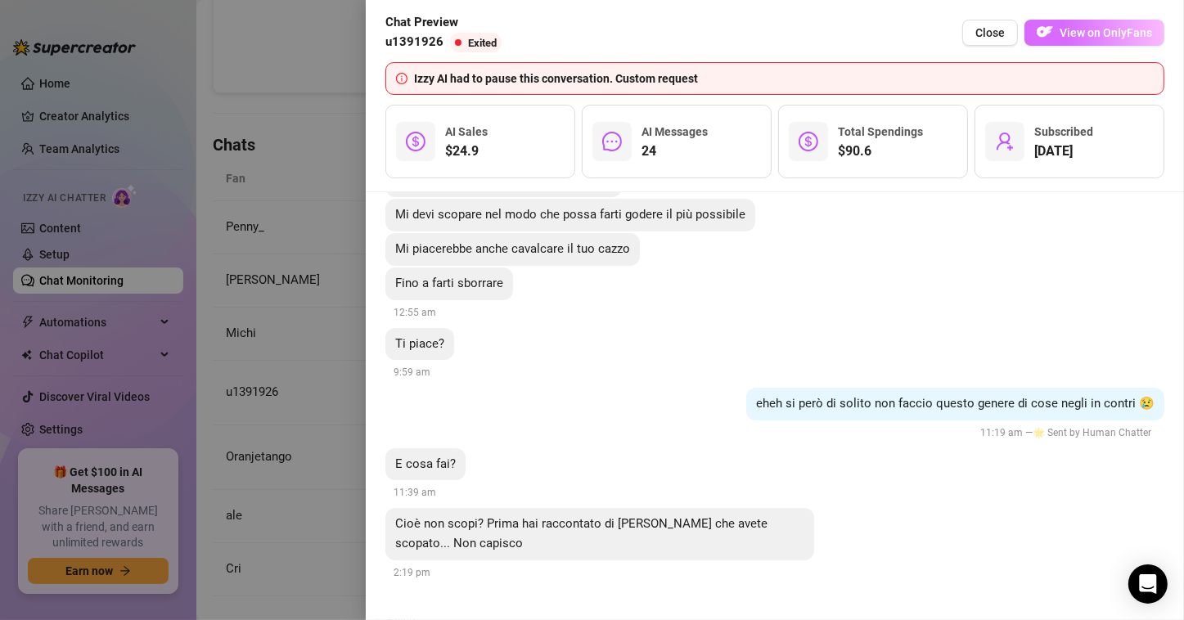
click at [1053, 38] on img "button" at bounding box center [1045, 32] width 16 height 16
